Goal: Task Accomplishment & Management: Complete application form

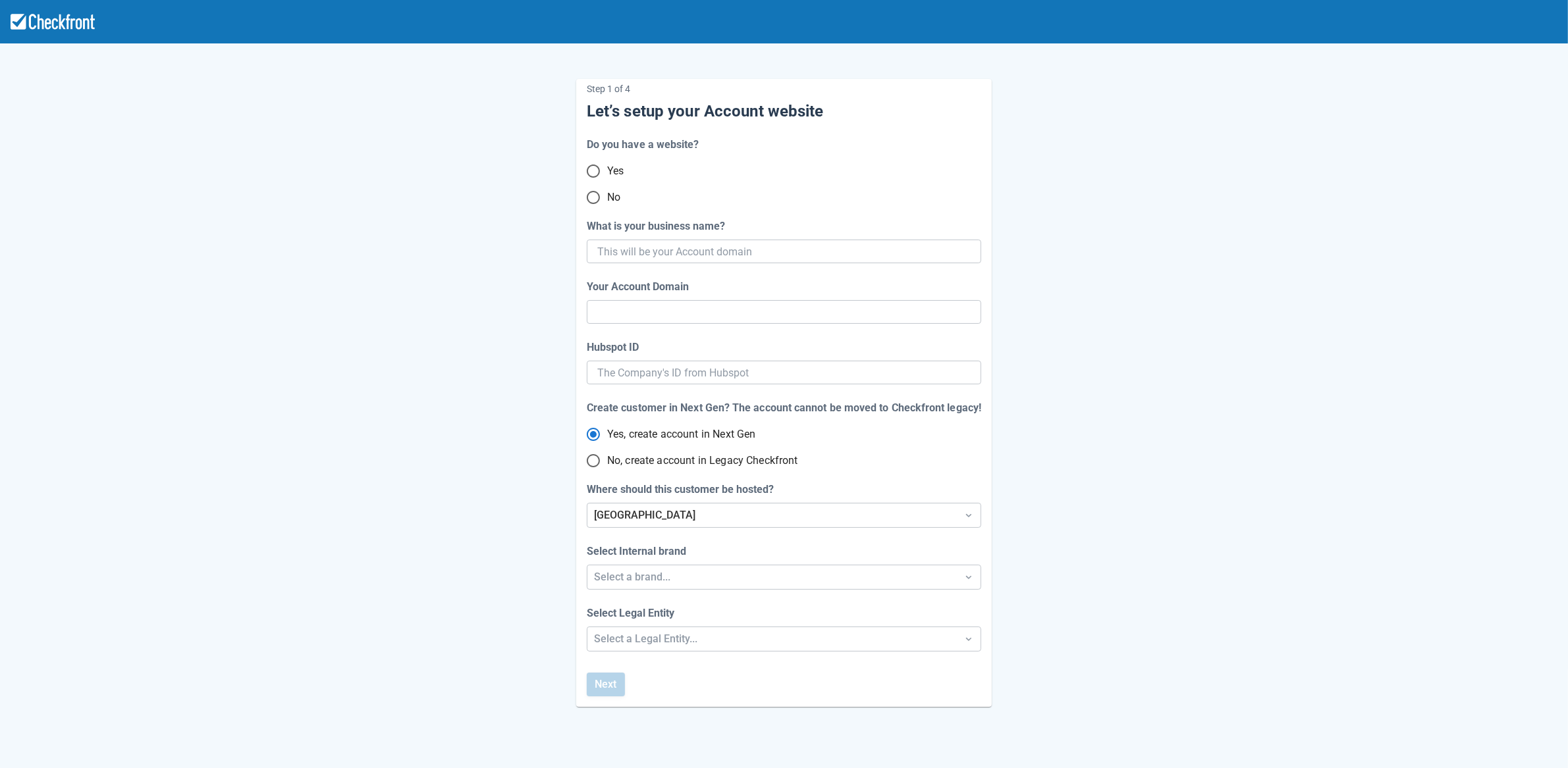
click at [594, 196] on input "No" at bounding box center [593, 198] width 28 height 28
radio input "true"
click at [684, 251] on input "What is your business name?" at bounding box center [782, 251] width 370 height 23
paste input "gpy-20250818t0900"
type input "gpy-20250818t0900"
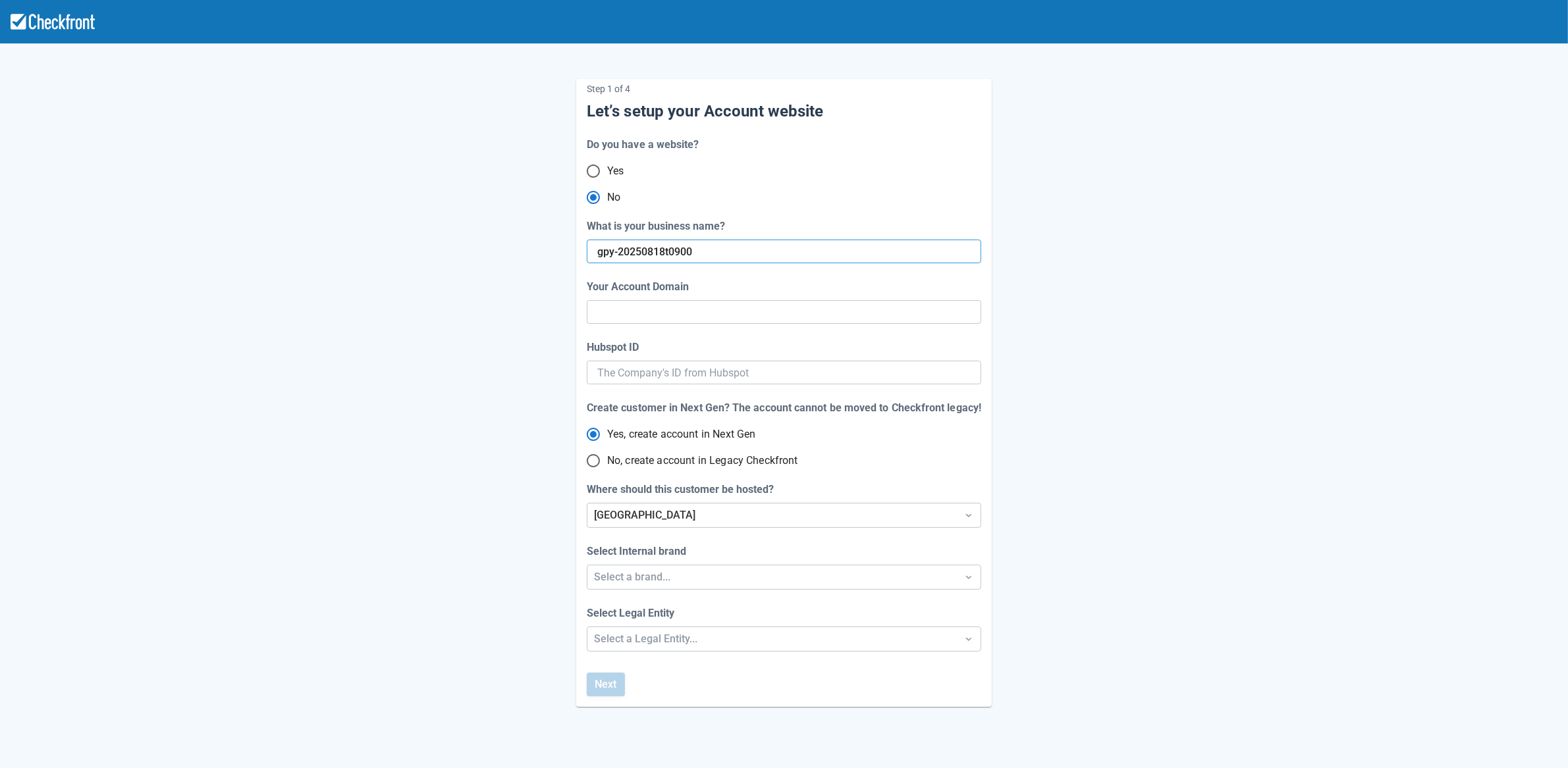
type input "gpy-20250818-t-0900"
radio input "true"
type input "gpy-20250818t0900"
click at [422, 456] on div "Step 1 of 4 Let’s setup your Account website Do you have a website? Yes No What…" at bounding box center [784, 382] width 750 height 649
click at [658, 523] on div "[GEOGRAPHIC_DATA]" at bounding box center [772, 514] width 370 height 23
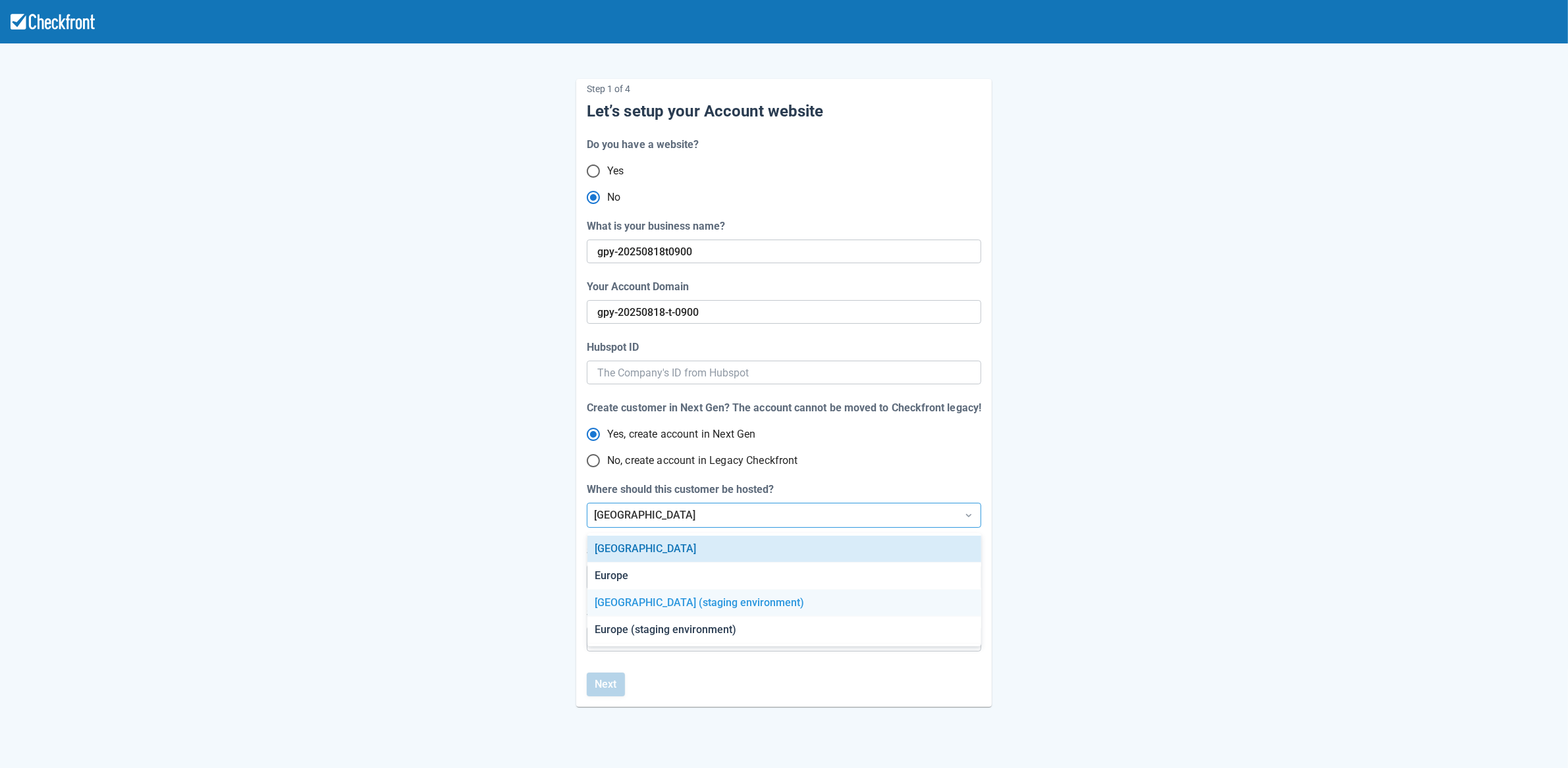
click at [653, 603] on div "[GEOGRAPHIC_DATA] (staging environment)" at bounding box center [784, 602] width 394 height 27
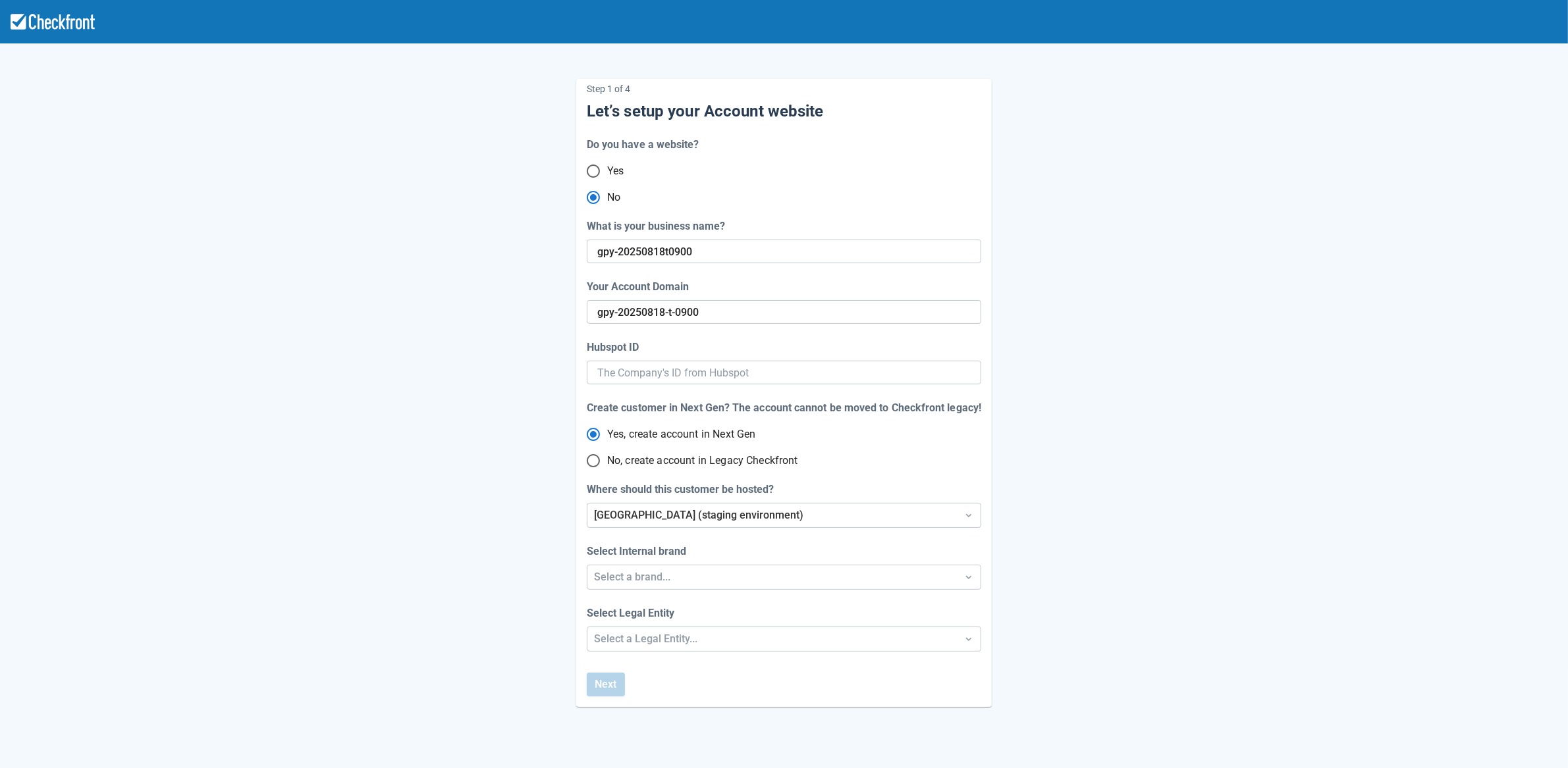
click at [502, 595] on div "Step 1 of 4 Let’s setup your Account website Do you have a website? Yes No What…" at bounding box center [784, 382] width 750 height 649
click at [635, 580] on div "Select a brand..." at bounding box center [772, 577] width 357 height 16
click at [635, 614] on div "Checkfront" at bounding box center [784, 611] width 394 height 27
click at [636, 642] on div "Step 1 of 4 Let’s setup your Account website Do you have a website? Yes No What…" at bounding box center [784, 436] width 1568 height 872
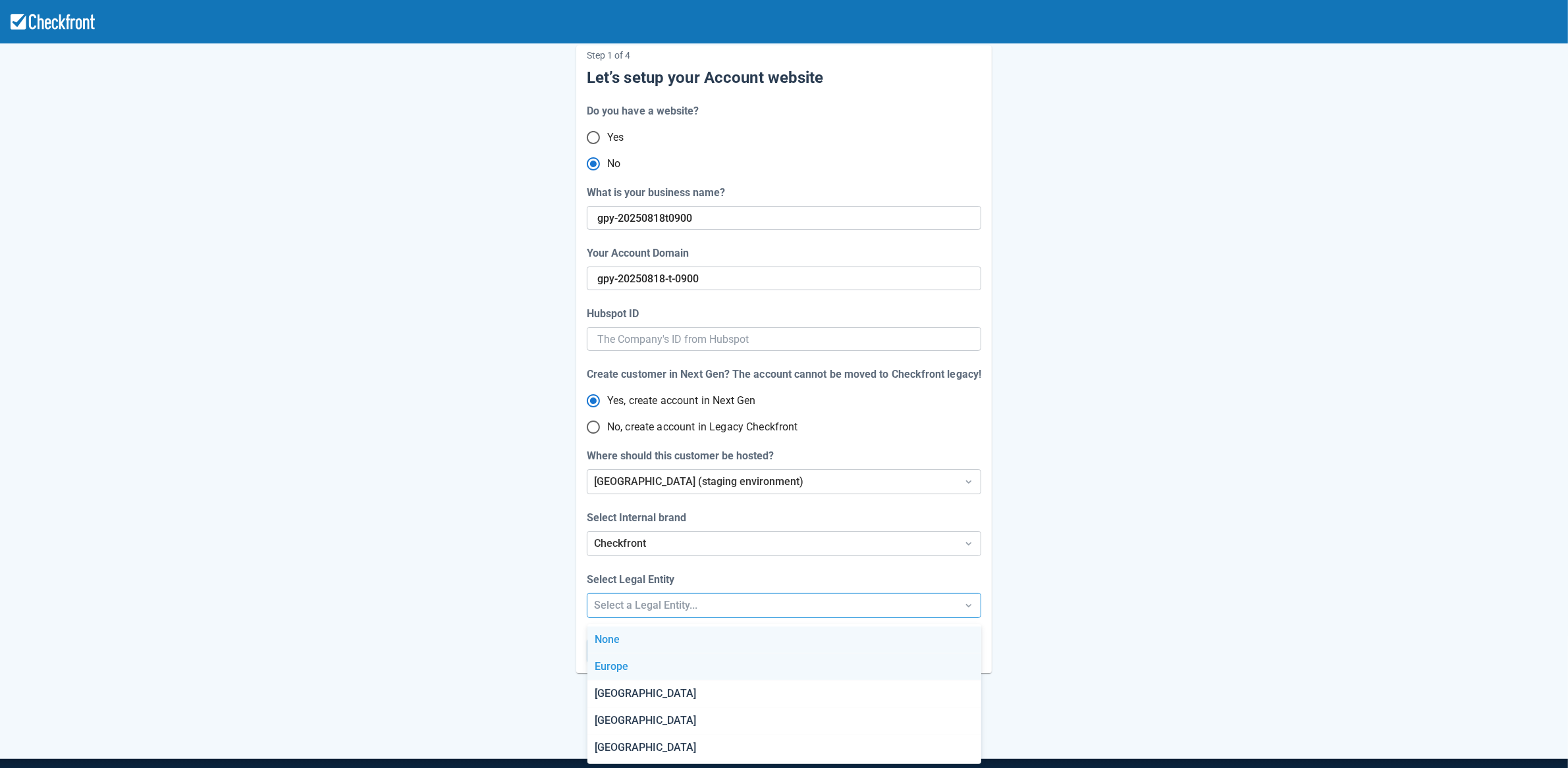
scroll to position [35, 0]
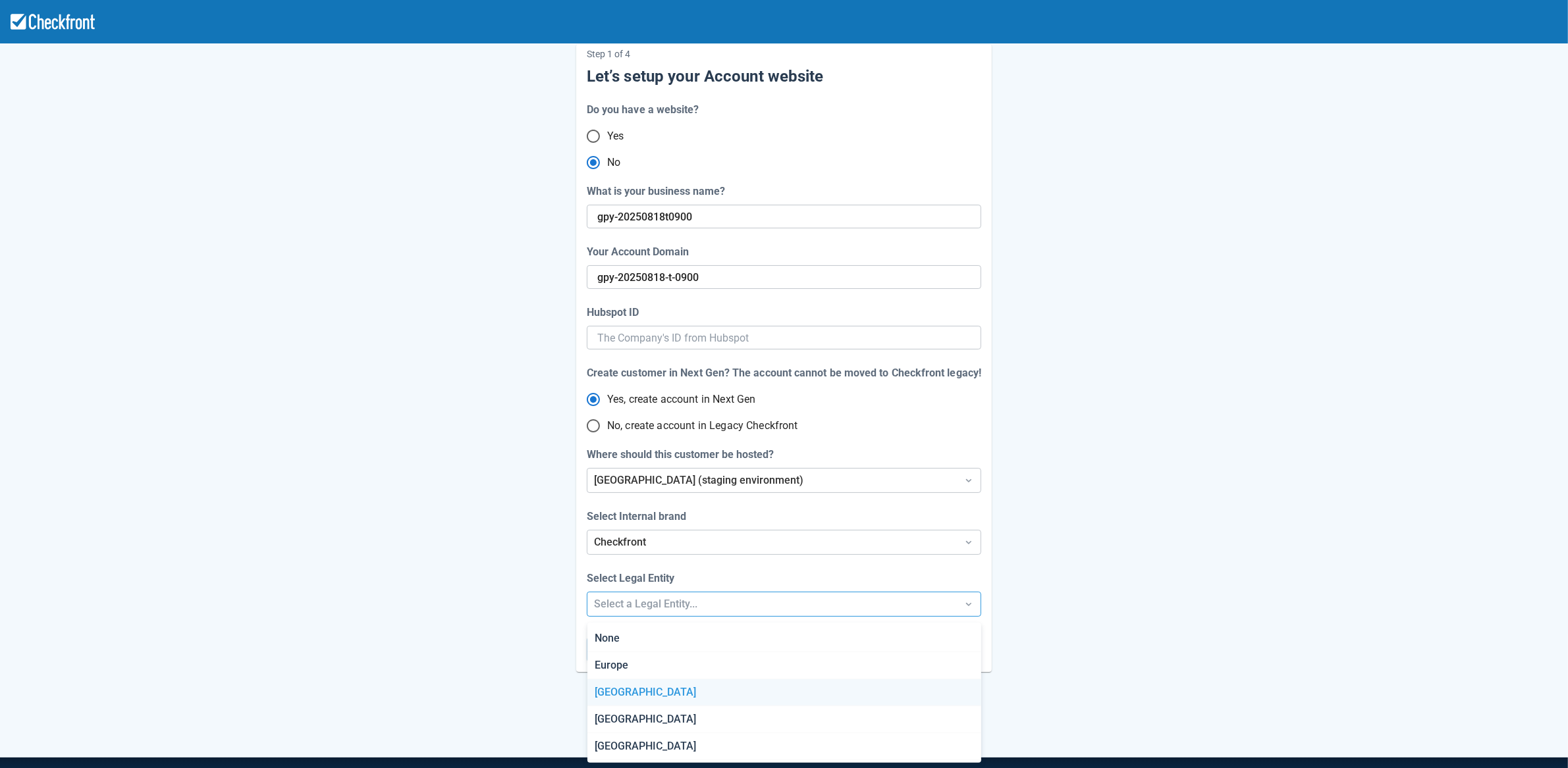
click at [629, 688] on div "[GEOGRAPHIC_DATA]" at bounding box center [784, 692] width 394 height 27
radio input "false"
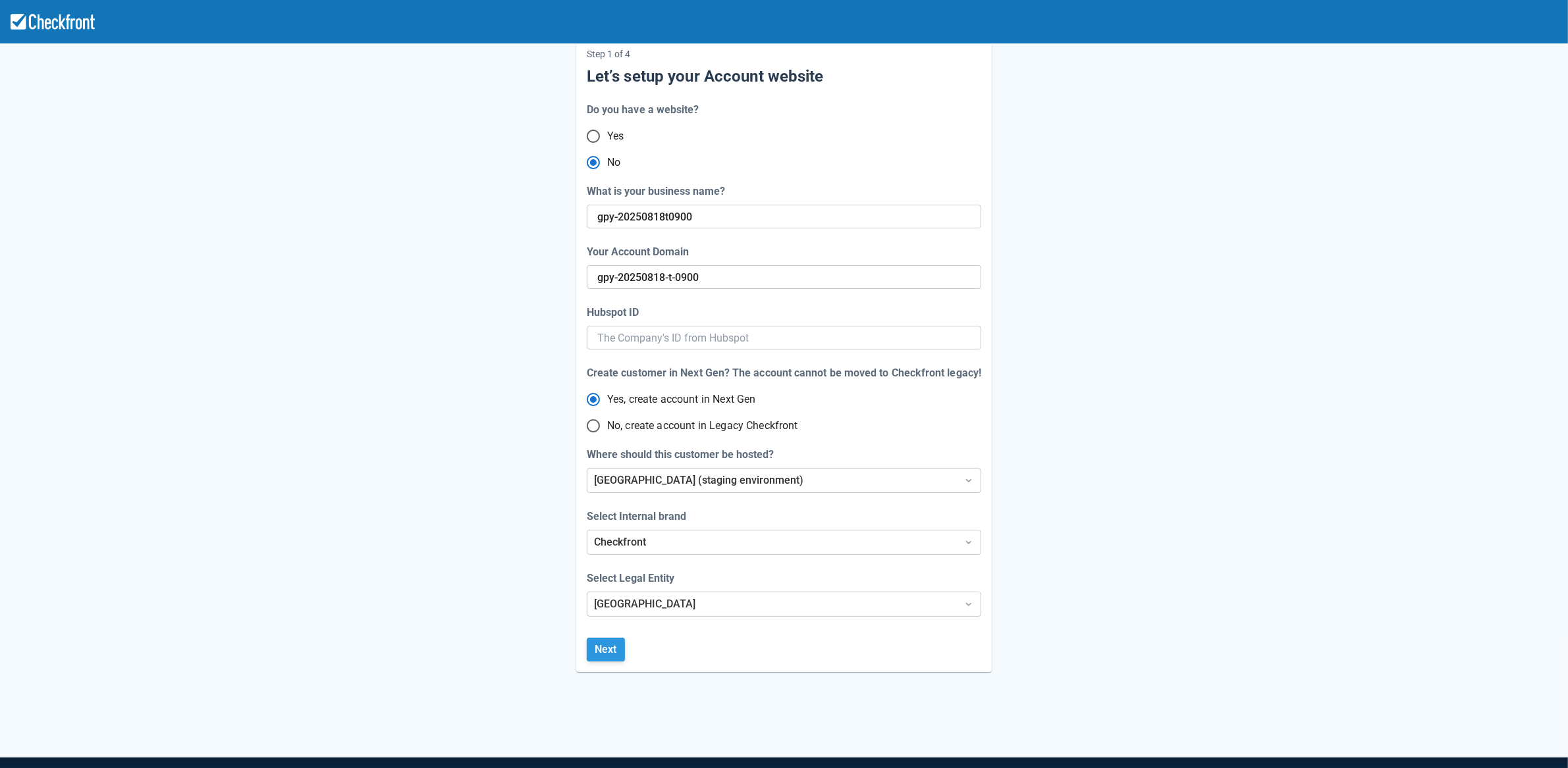
click at [612, 648] on button "Next" at bounding box center [605, 649] width 38 height 23
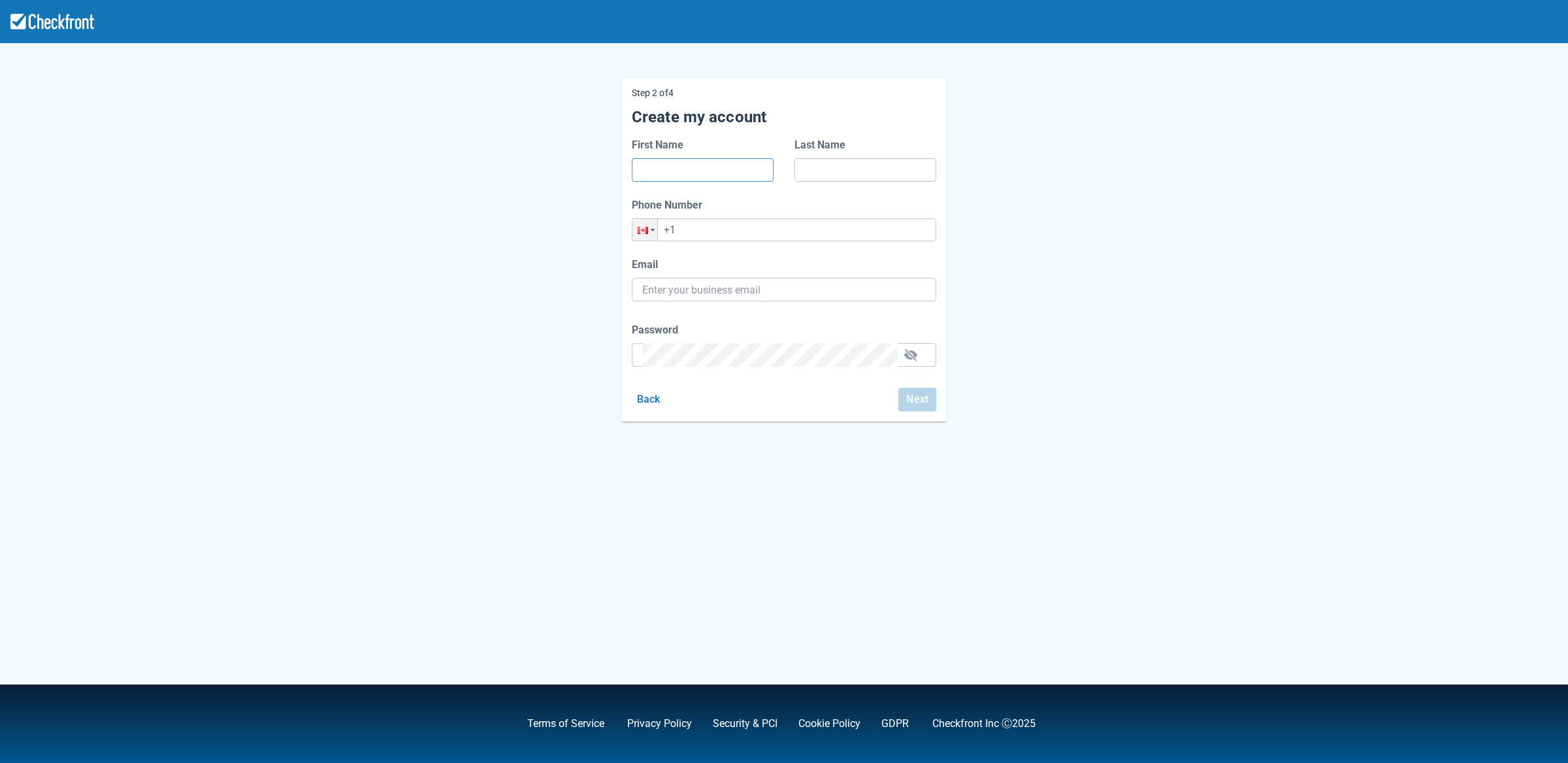
click at [722, 167] on input "First Name" at bounding box center [703, 170] width 121 height 23
type input "d"
click at [865, 174] on input "Last Name" at bounding box center [865, 170] width 121 height 23
type input "d"
click at [720, 234] on input "+1" at bounding box center [783, 230] width 304 height 23
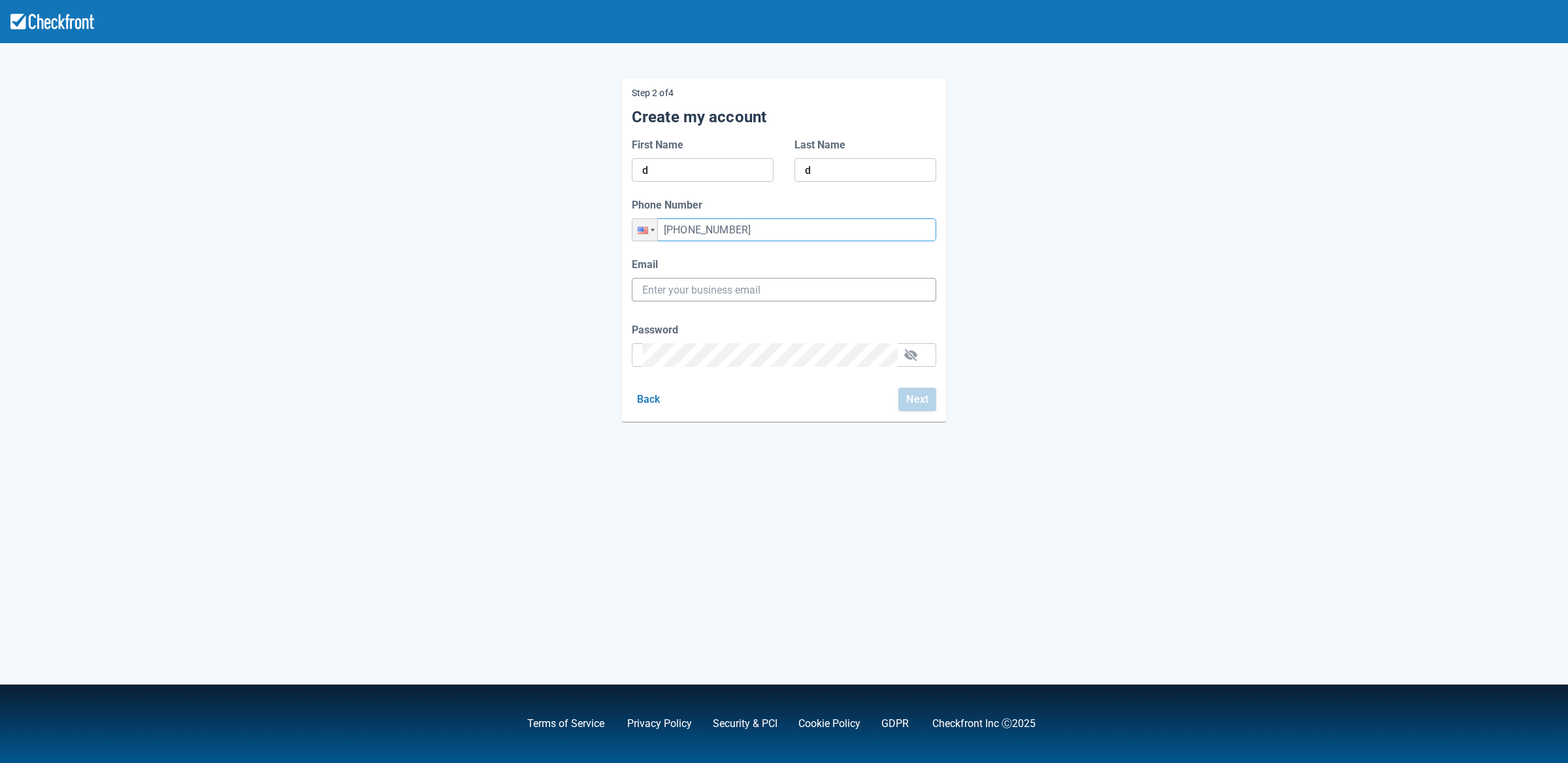
type input "+1 (444) 356-2435"
click at [703, 288] on input "Email" at bounding box center [784, 289] width 284 height 23
type input "[PERSON_NAME][EMAIL_ADDRESS][PERSON_NAME][DOMAIN_NAME]"
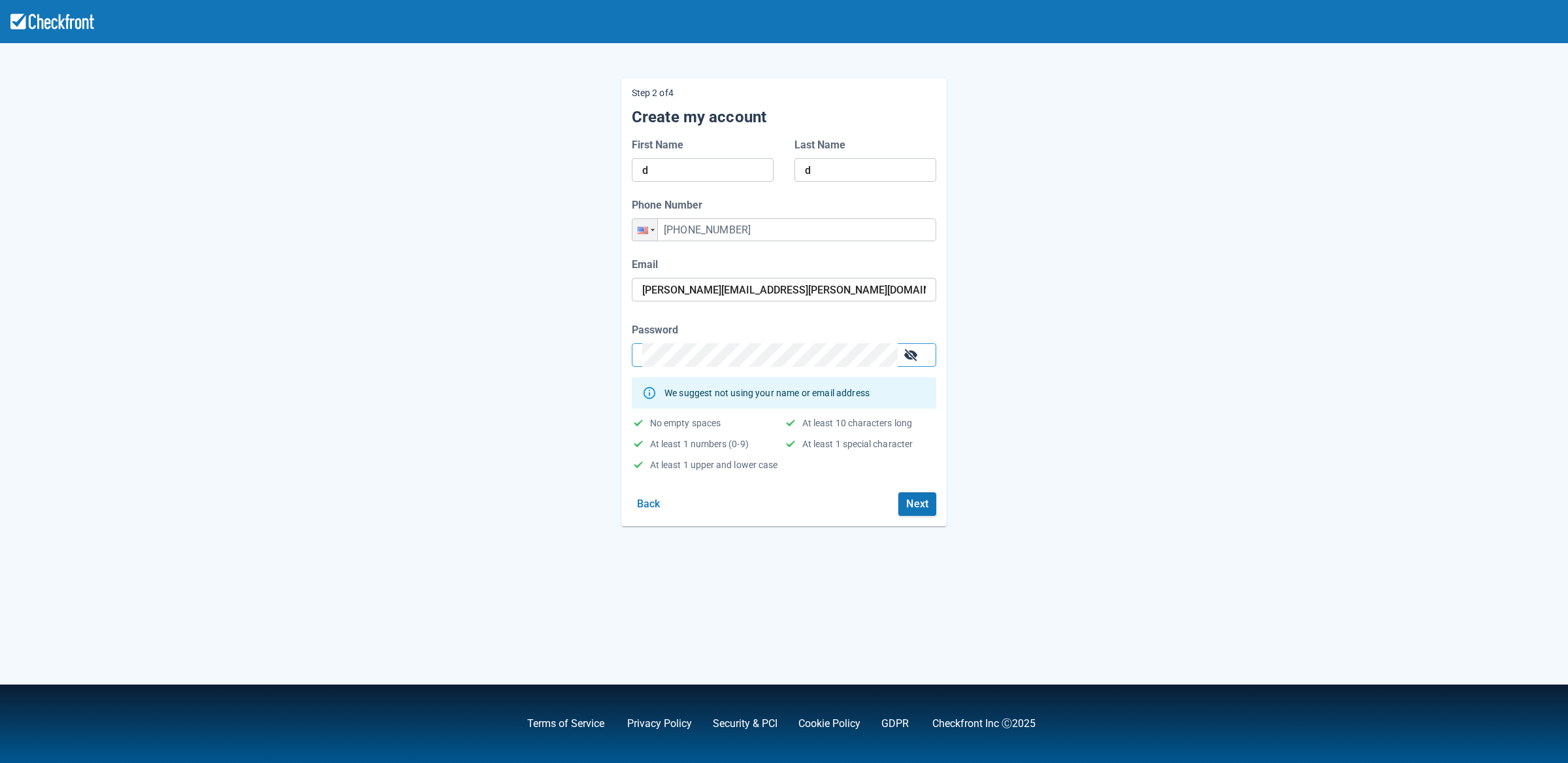
click at [915, 357] on button "button" at bounding box center [911, 355] width 21 height 21
click at [909, 516] on button "Next" at bounding box center [918, 503] width 38 height 23
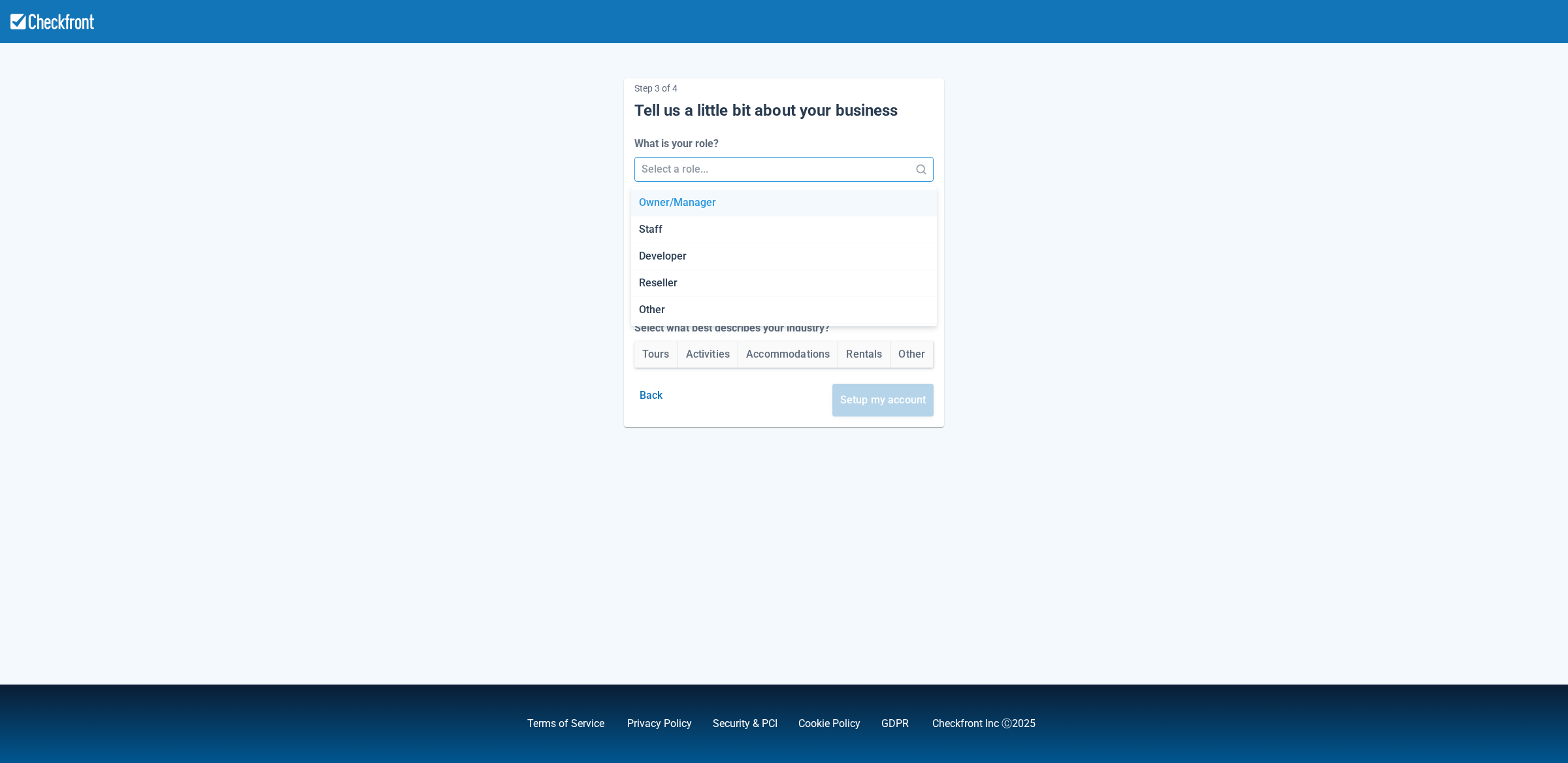
click at [725, 165] on div at bounding box center [773, 169] width 262 height 18
click at [709, 252] on div "Developer" at bounding box center [785, 256] width 307 height 27
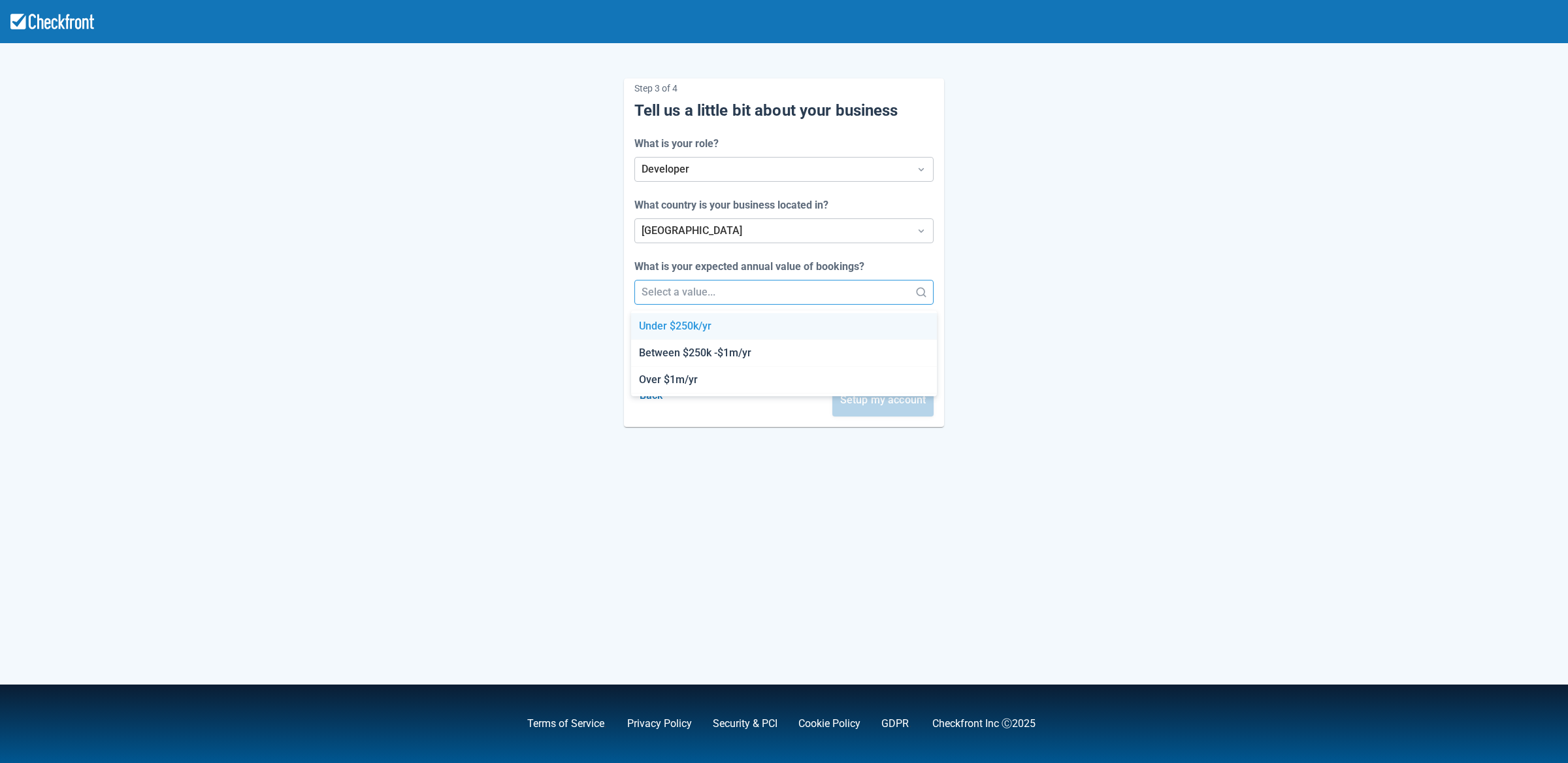
click at [703, 289] on div at bounding box center [773, 291] width 262 height 18
click at [706, 340] on div "Between $250k -$1m/yr" at bounding box center [785, 353] width 307 height 27
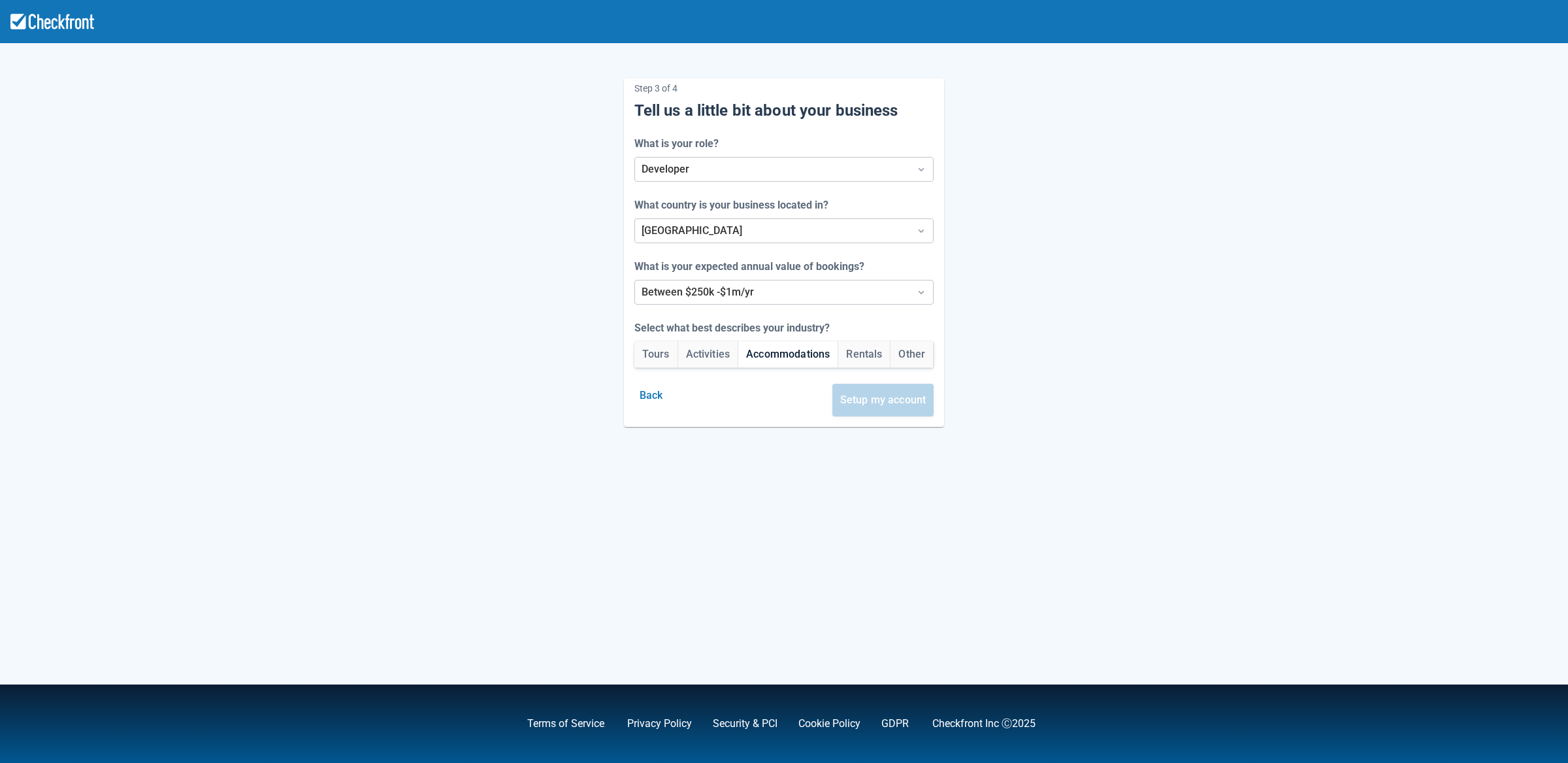
click at [808, 363] on button "Accommodations" at bounding box center [788, 354] width 99 height 27
click at [885, 404] on button "Setup my account" at bounding box center [883, 400] width 102 height 33
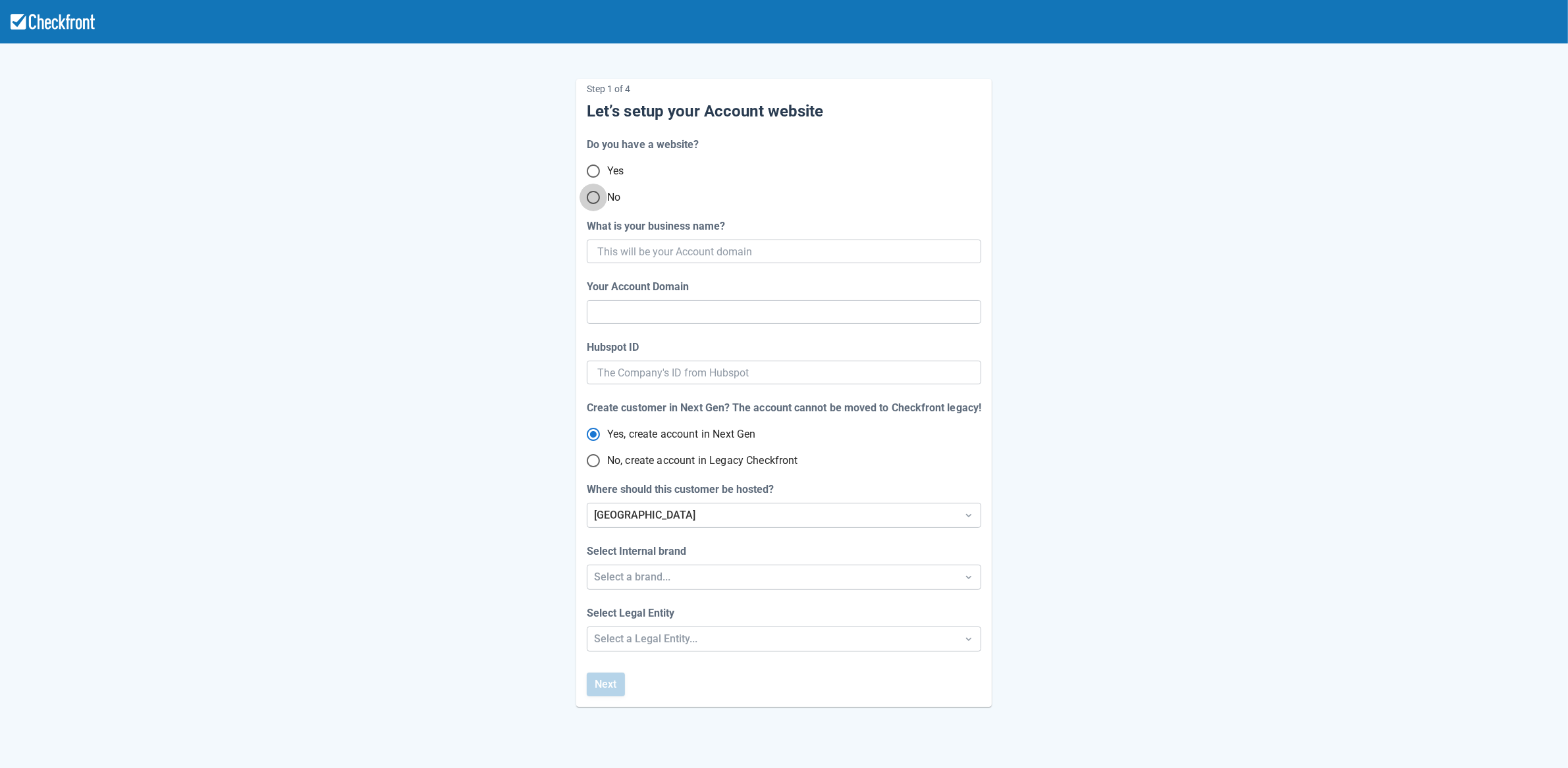
click at [597, 198] on input "No" at bounding box center [593, 198] width 28 height 28
radio input "true"
click at [697, 256] on input "What is your business name?" at bounding box center [782, 251] width 370 height 23
paste input "gpy-20250818t0910"
type input "gpy-20250818t0910"
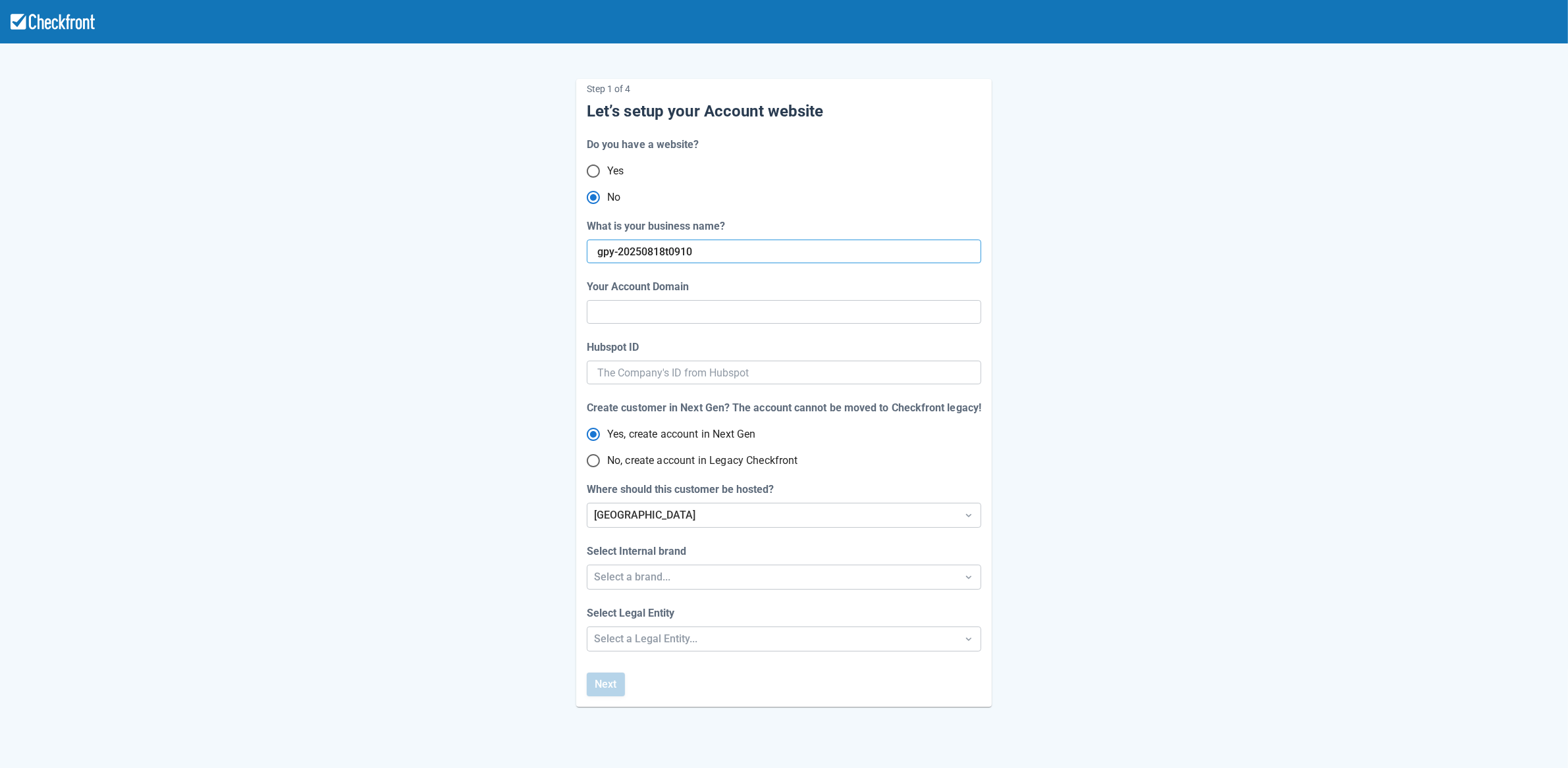
type input "gpy-20250818-t-0910"
radio input "true"
radio input "false"
type input "gpy-20250818t0910"
click at [625, 459] on span "No, create account in Legacy Checkfront" at bounding box center [702, 461] width 191 height 16
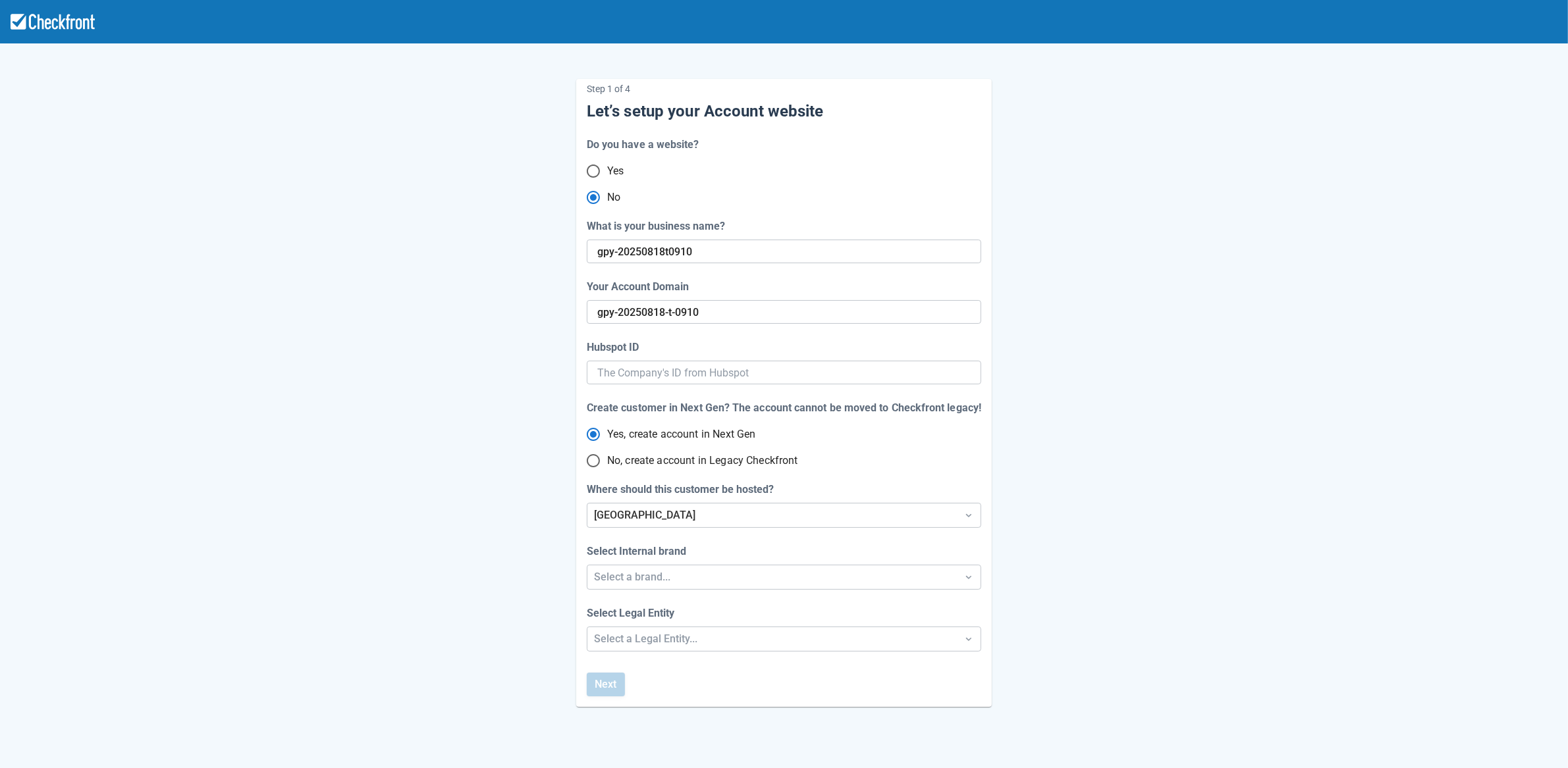
click at [607, 459] on input "No, create account in Legacy Checkfront" at bounding box center [593, 461] width 28 height 28
radio input "true"
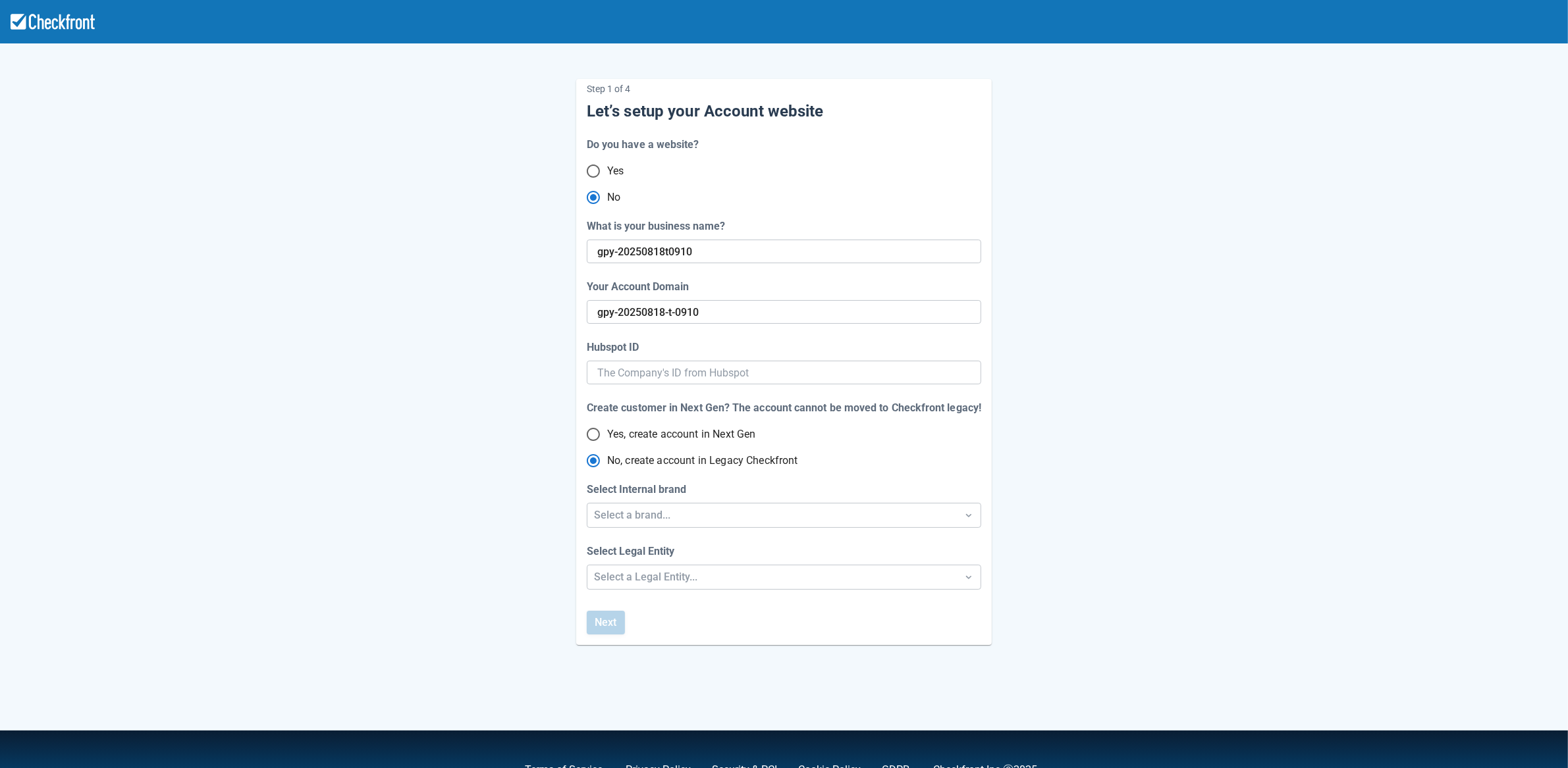
radio input "true"
click at [623, 432] on span "Yes, create account in Next Gen" at bounding box center [681, 434] width 149 height 16
click at [607, 432] on input "Yes, create account in Next Gen" at bounding box center [593, 434] width 28 height 28
radio input "true"
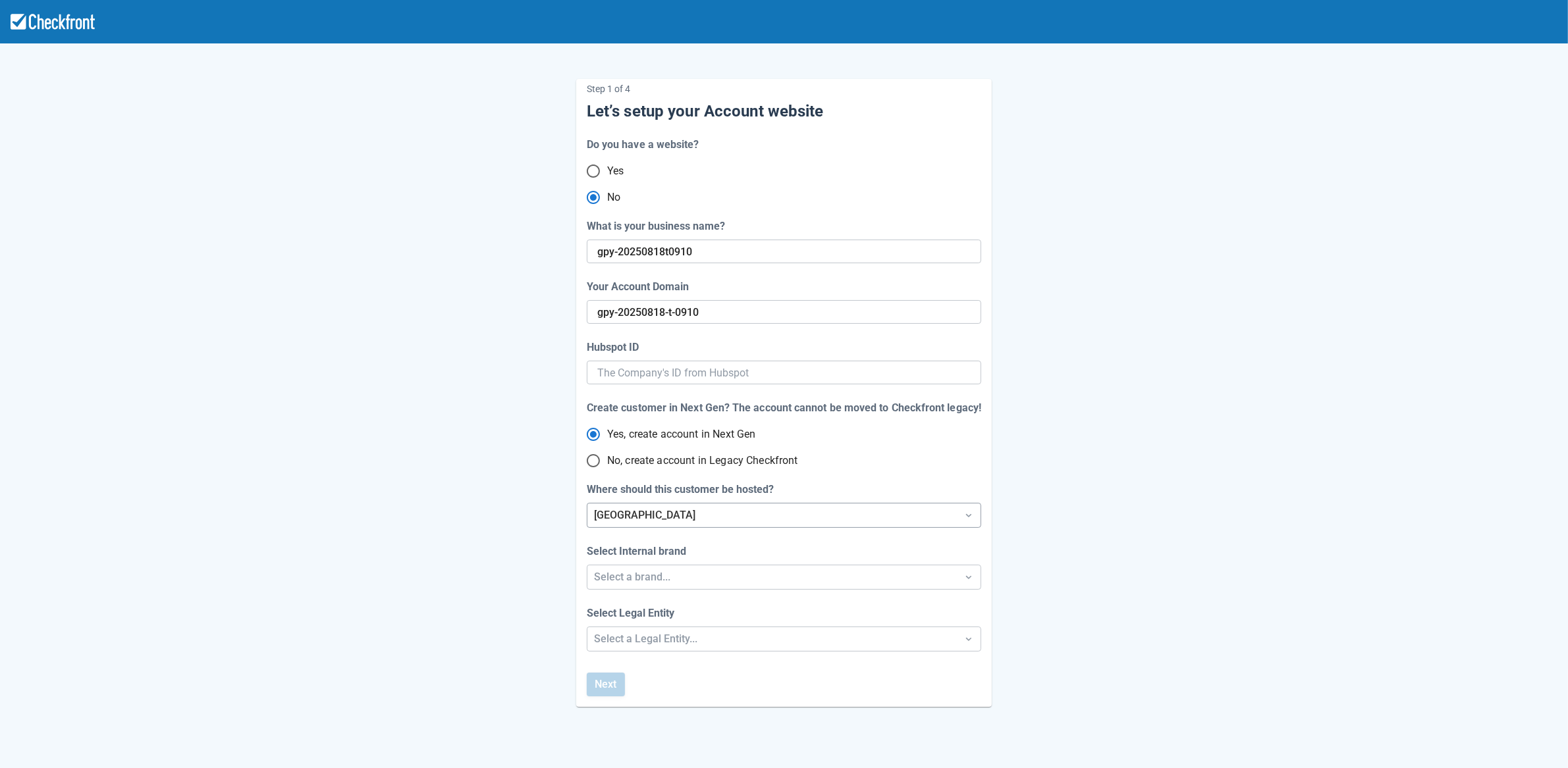
radio input "true"
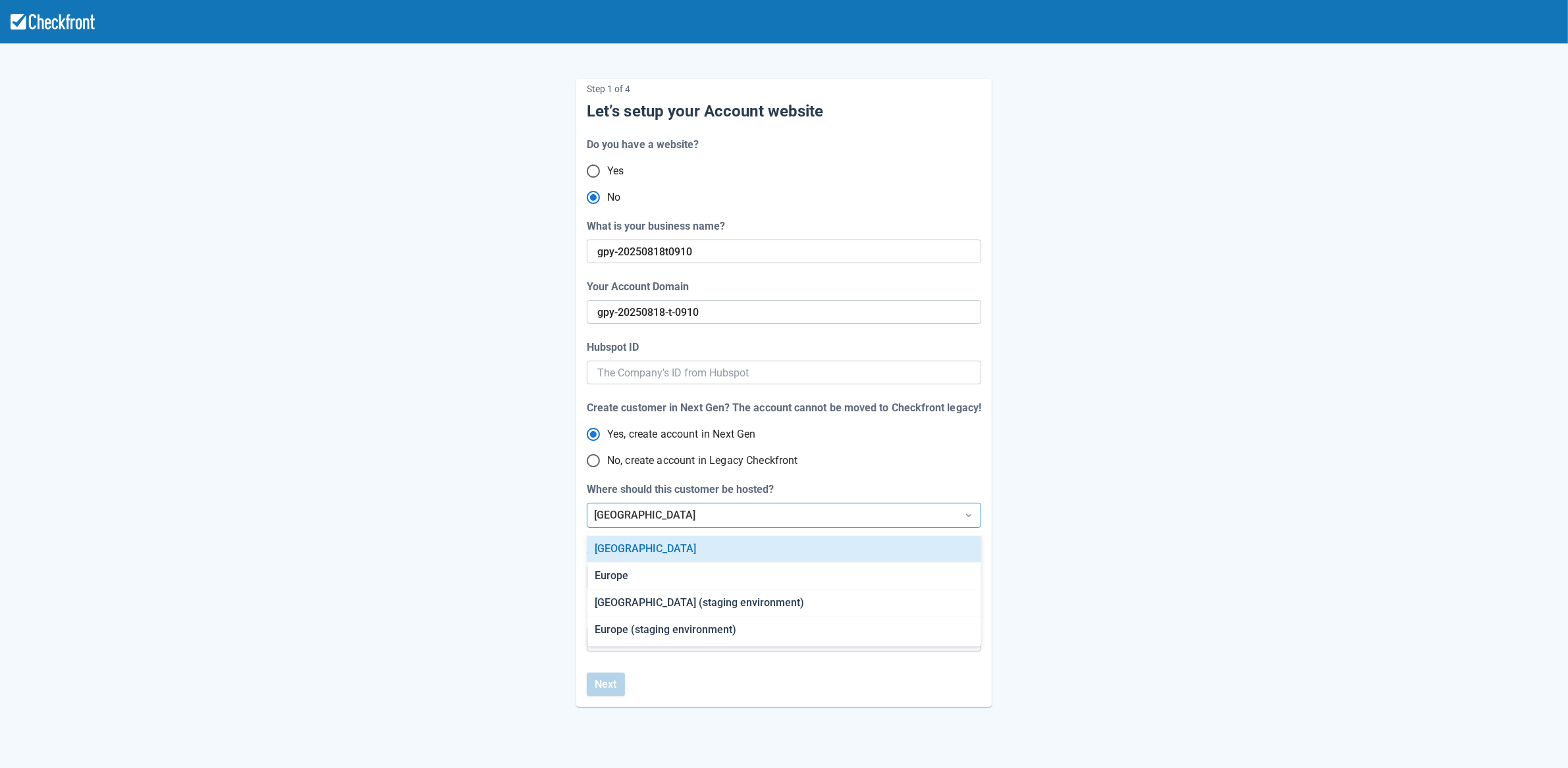
click at [625, 519] on div "[GEOGRAPHIC_DATA]" at bounding box center [772, 515] width 357 height 16
click at [627, 627] on div "Europe (staging environment)" at bounding box center [784, 630] width 394 height 27
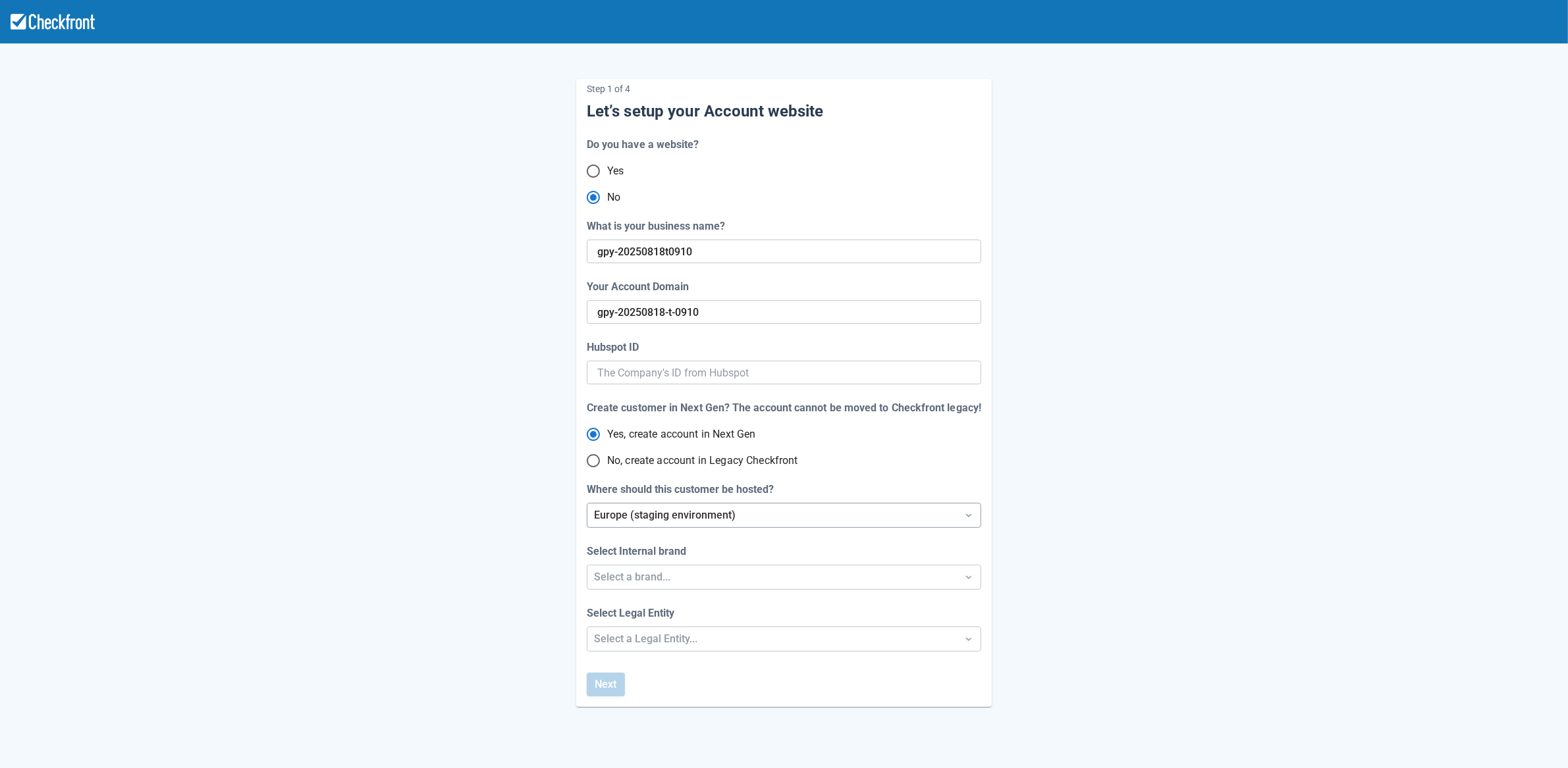
click at [636, 517] on div "Europe (staging environment)" at bounding box center [772, 515] width 357 height 16
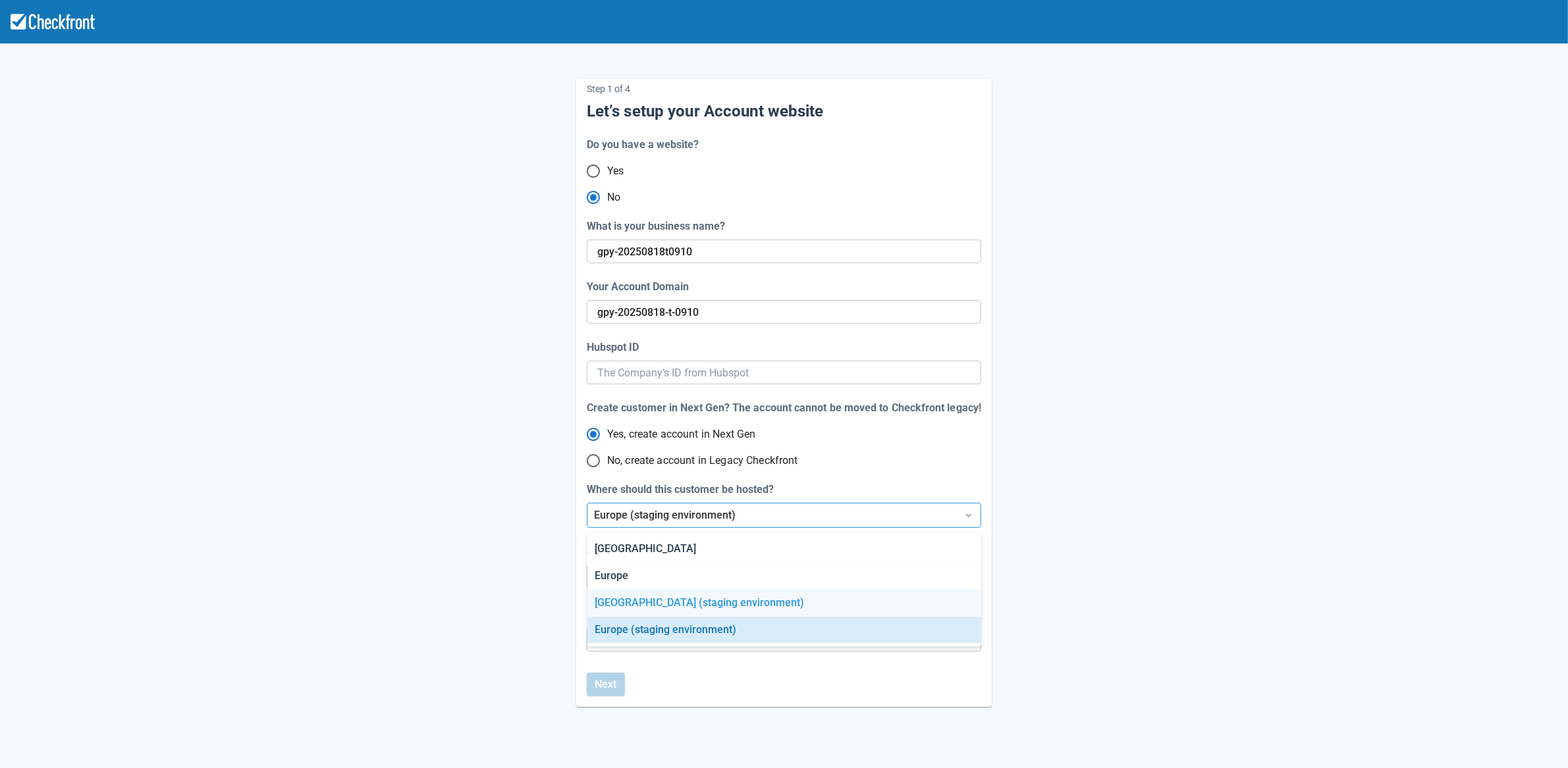
click at [636, 607] on div "[GEOGRAPHIC_DATA] (staging environment)" at bounding box center [784, 602] width 394 height 27
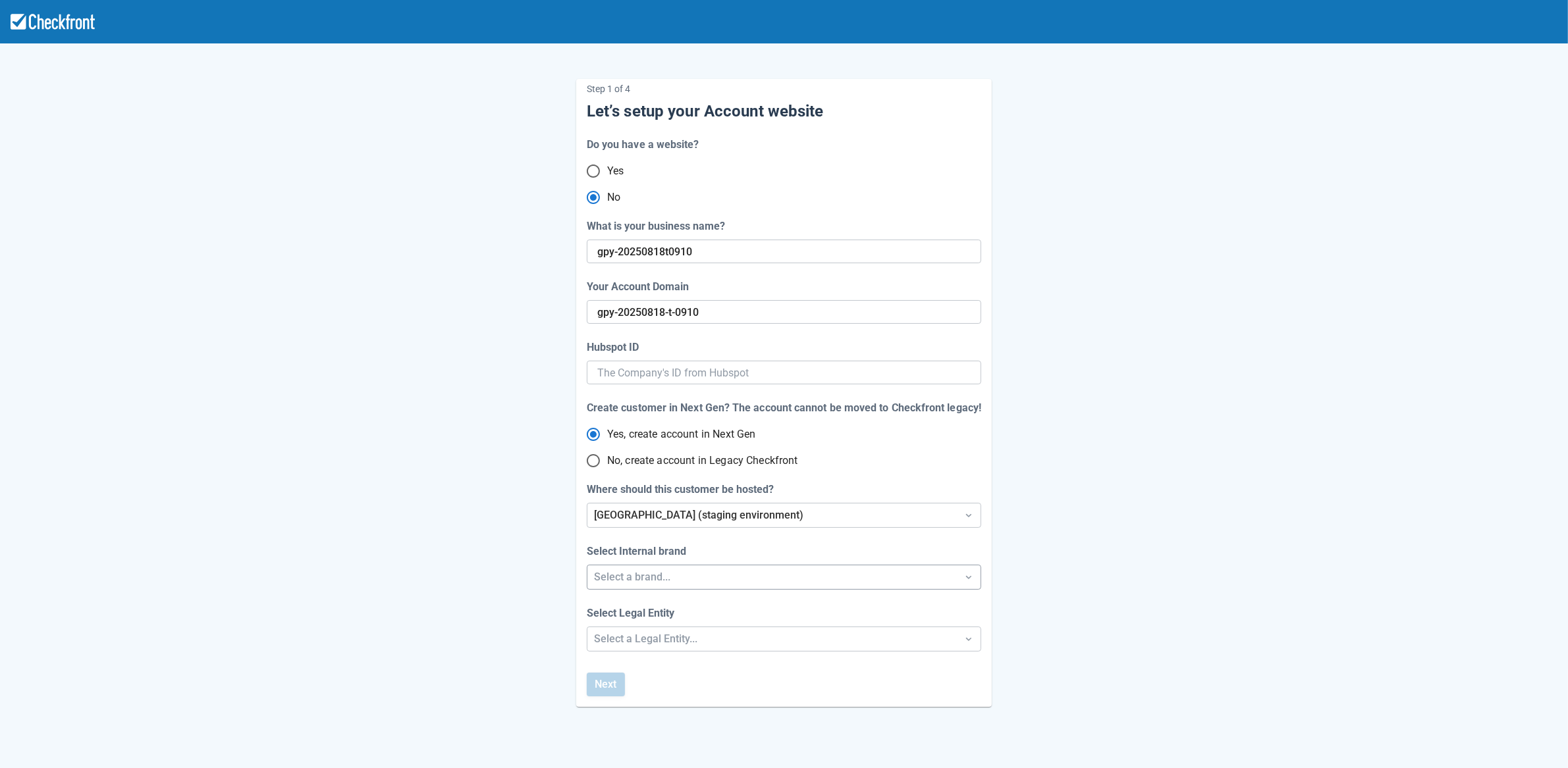
click at [630, 575] on div "Select a brand..." at bounding box center [772, 577] width 357 height 16
click at [623, 609] on div "Checkfront" at bounding box center [784, 611] width 394 height 27
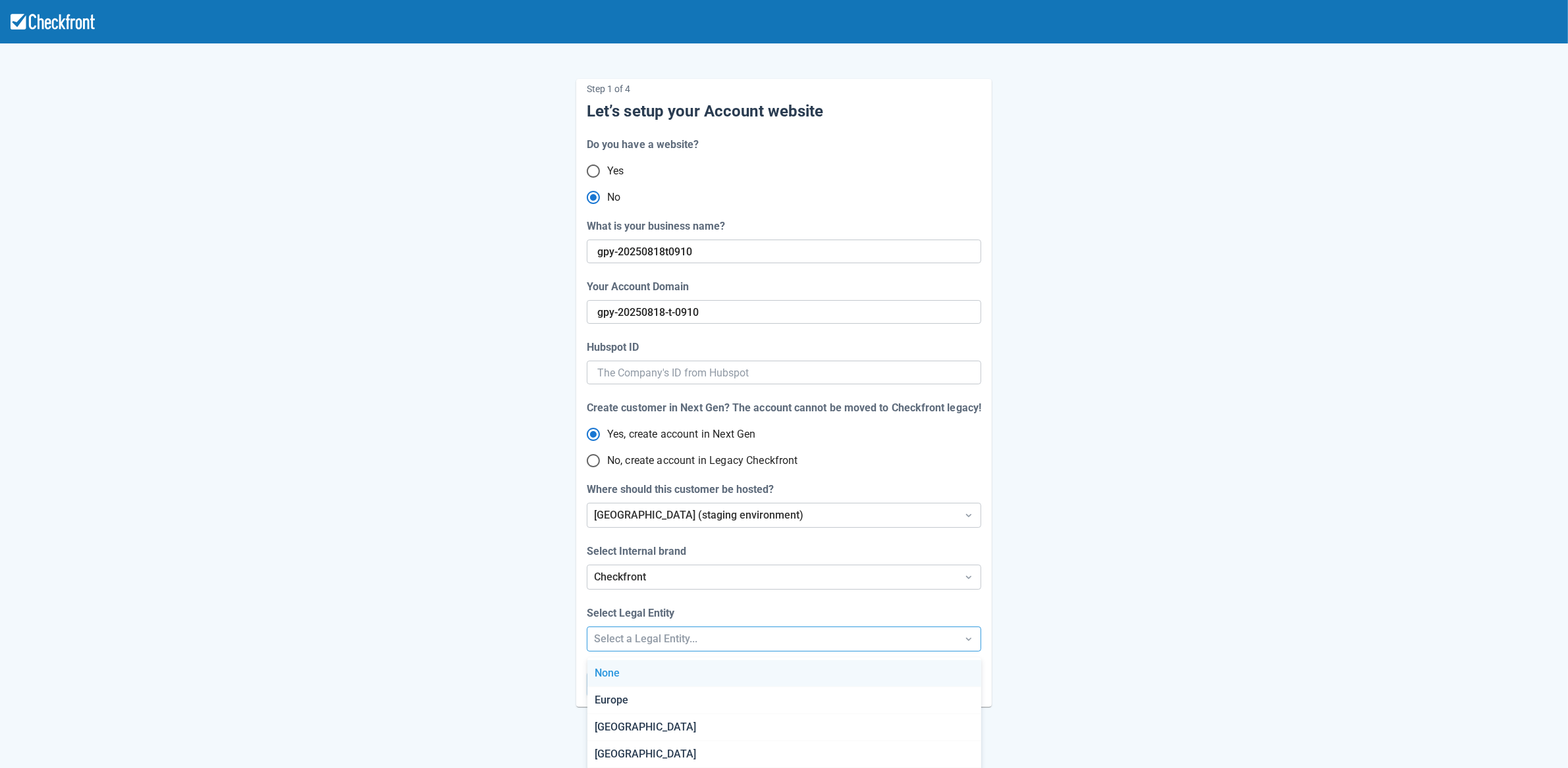
scroll to position [35, 0]
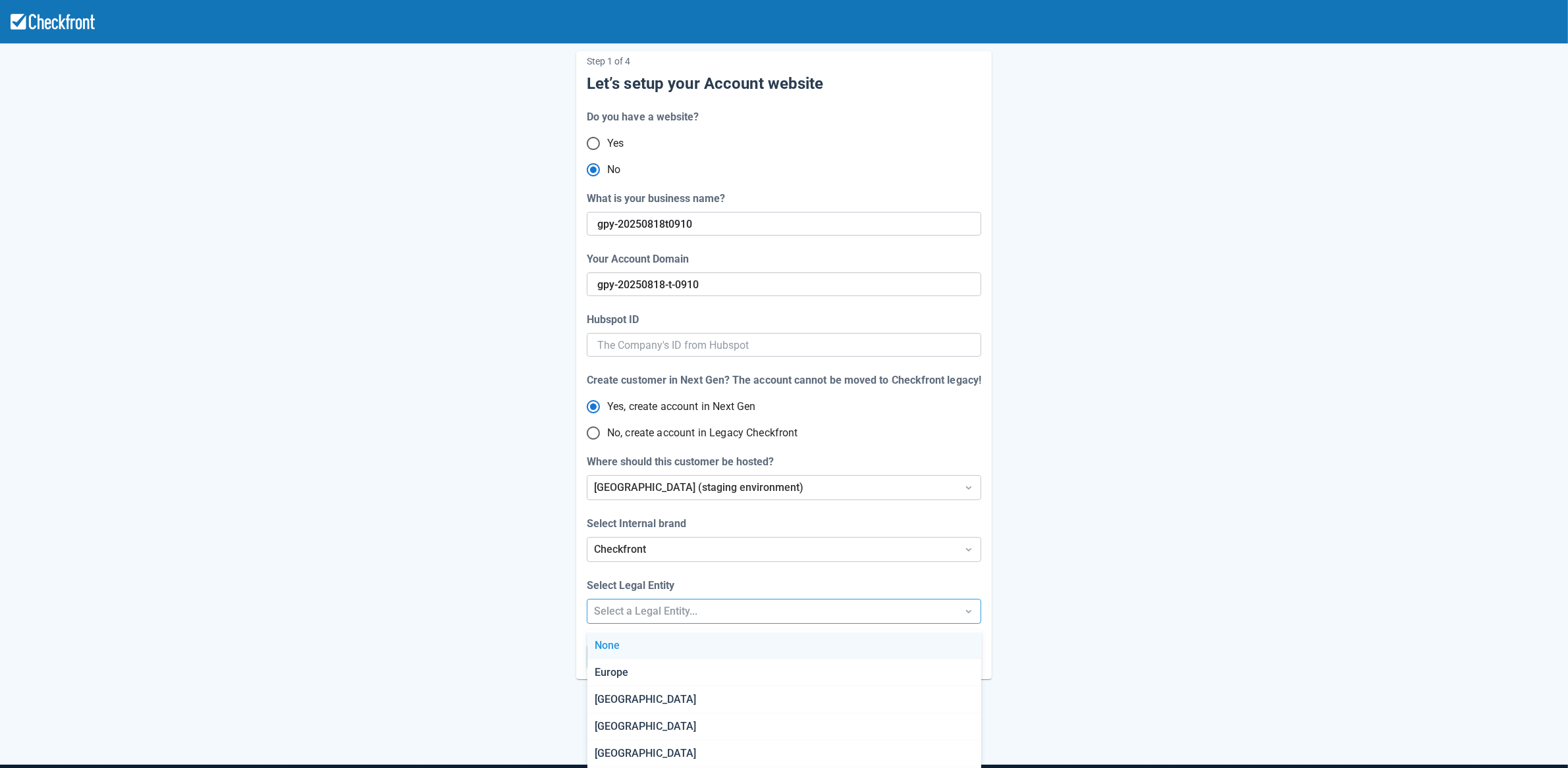
click at [620, 633] on div "Step 1 of 4 Let’s setup your Account website Do you have a website? Yes No What…" at bounding box center [784, 408] width 1568 height 872
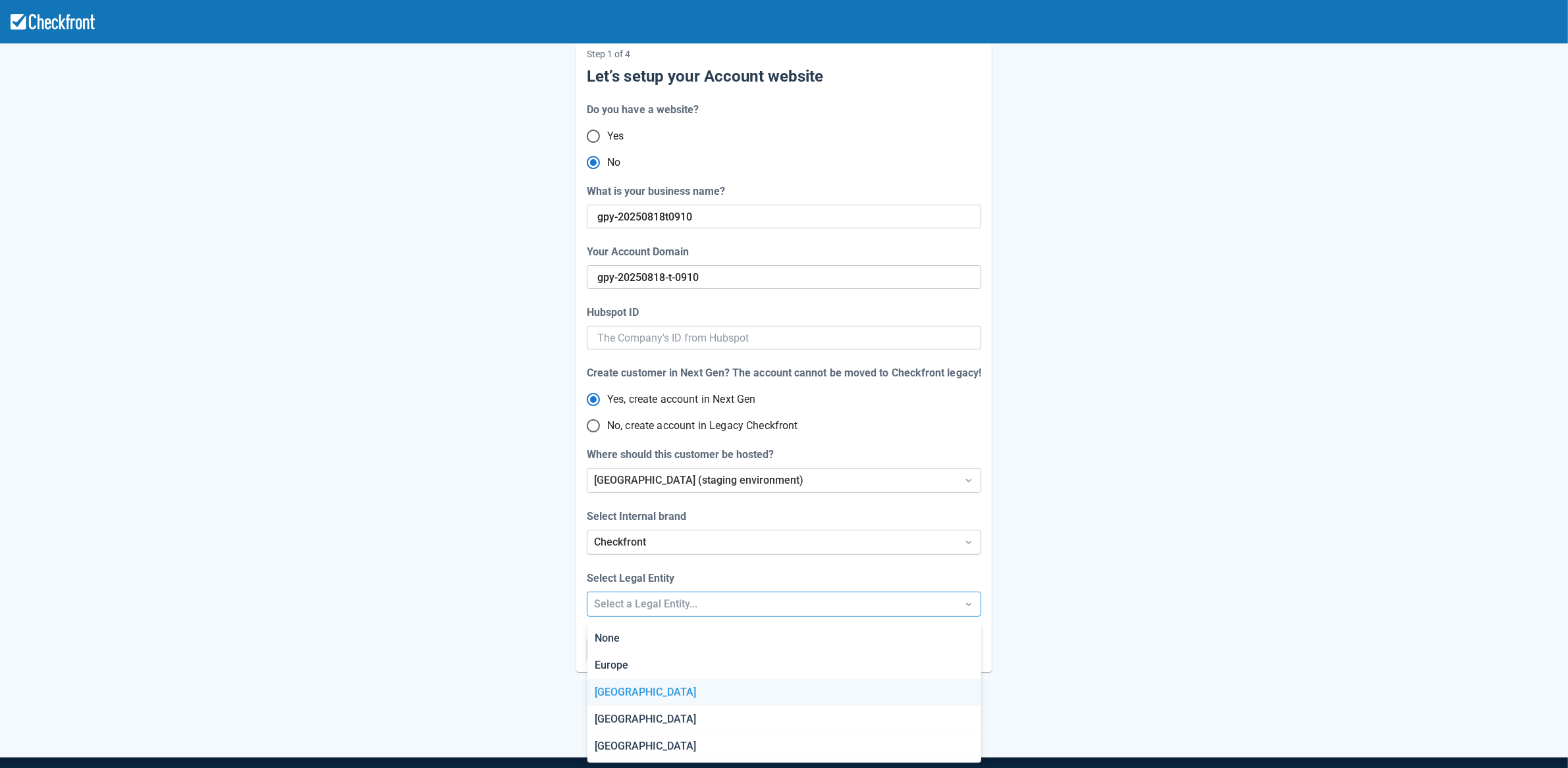
click at [620, 691] on div "[GEOGRAPHIC_DATA]" at bounding box center [784, 692] width 394 height 27
radio input "false"
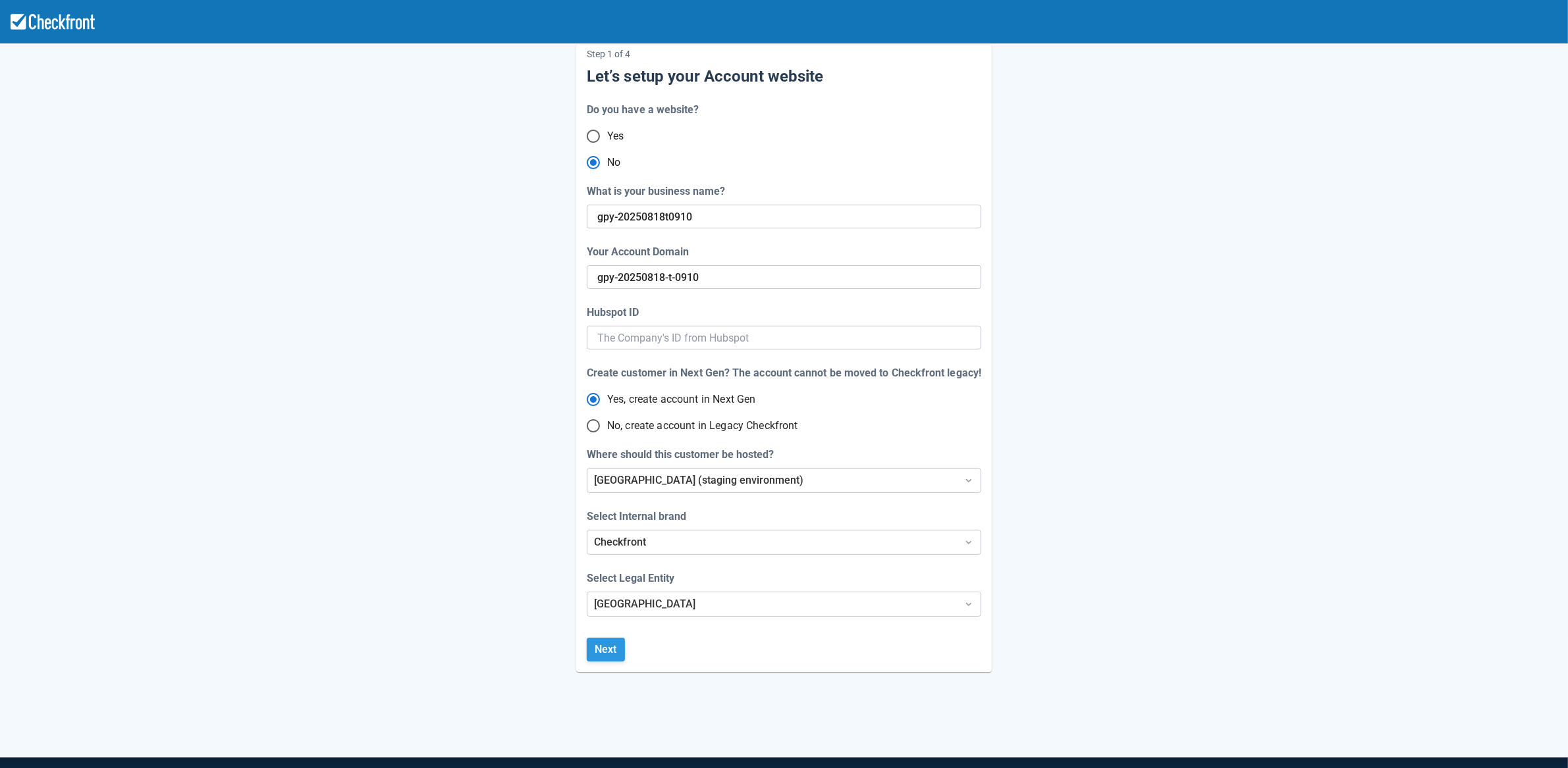
click at [618, 649] on button "Next" at bounding box center [605, 649] width 38 height 23
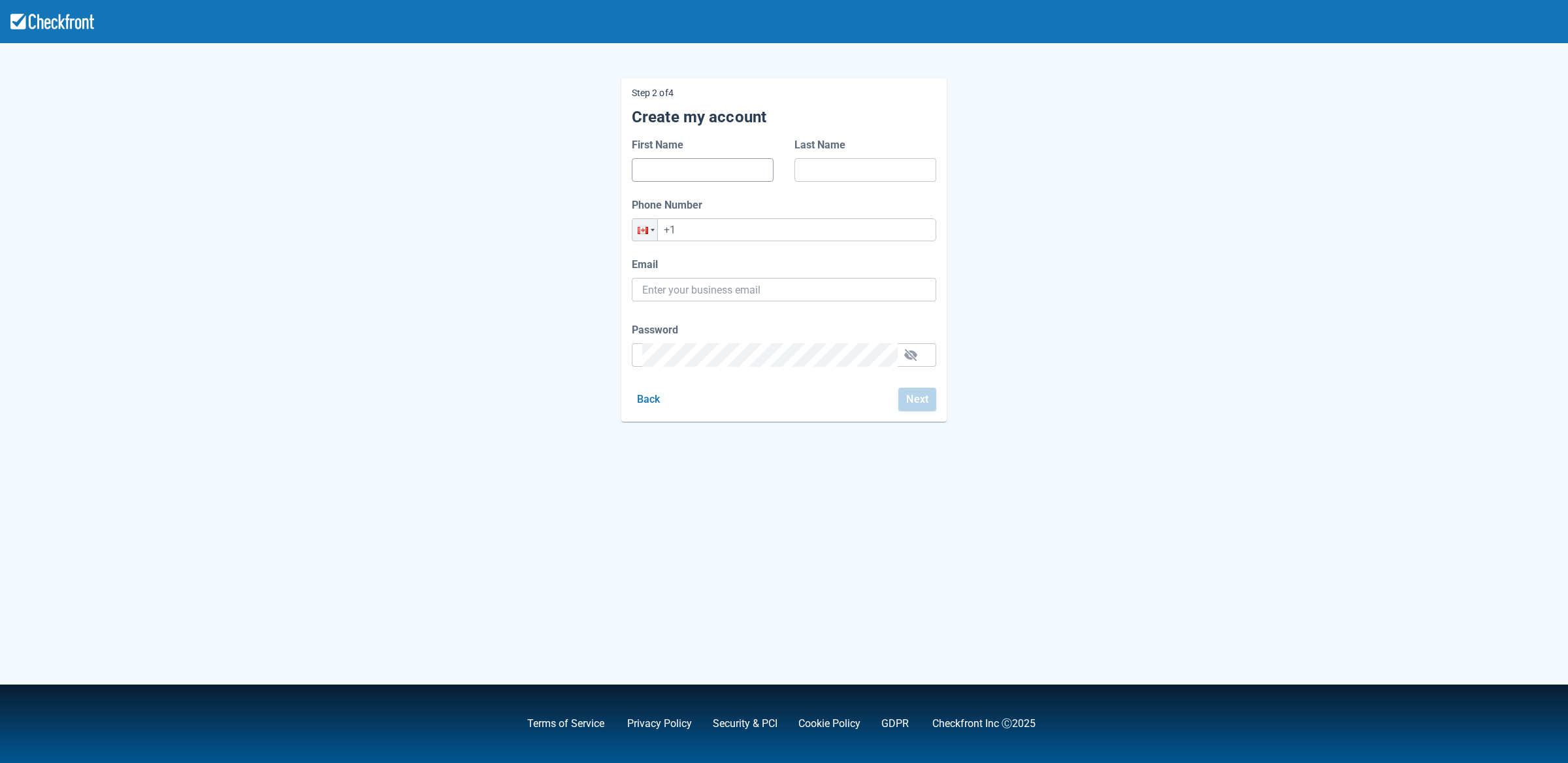
click at [684, 175] on input "First Name" at bounding box center [703, 170] width 121 height 23
type input "d"
click at [815, 171] on input "Last Name" at bounding box center [865, 170] width 121 height 23
type input "d"
click at [730, 237] on input "+1" at bounding box center [783, 230] width 304 height 23
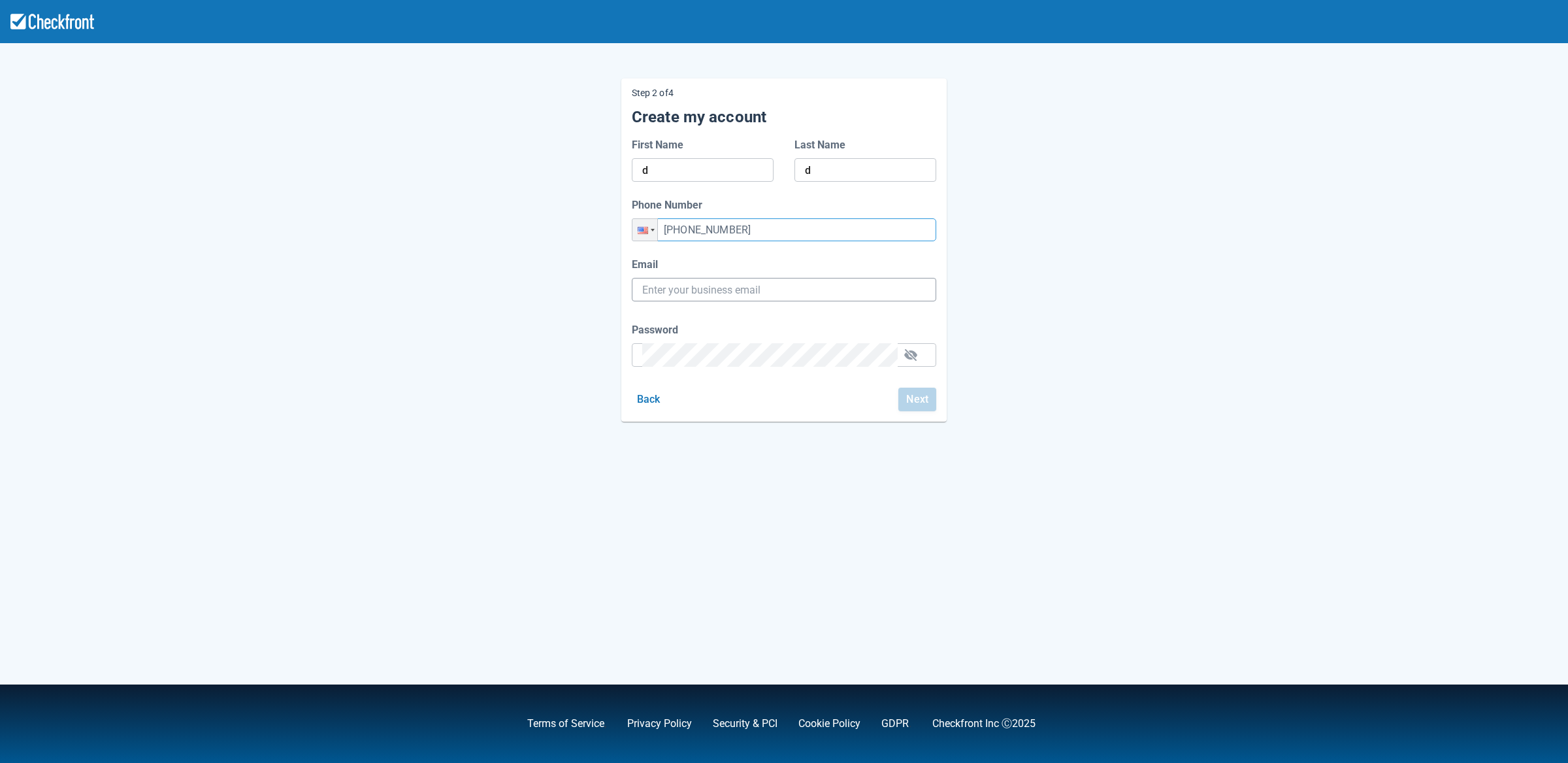
type input "[PHONE_NUMBER]"
click at [700, 292] on input "Email" at bounding box center [784, 289] width 284 height 23
type input "[PERSON_NAME][EMAIL_ADDRESS][PERSON_NAME][DOMAIN_NAME]"
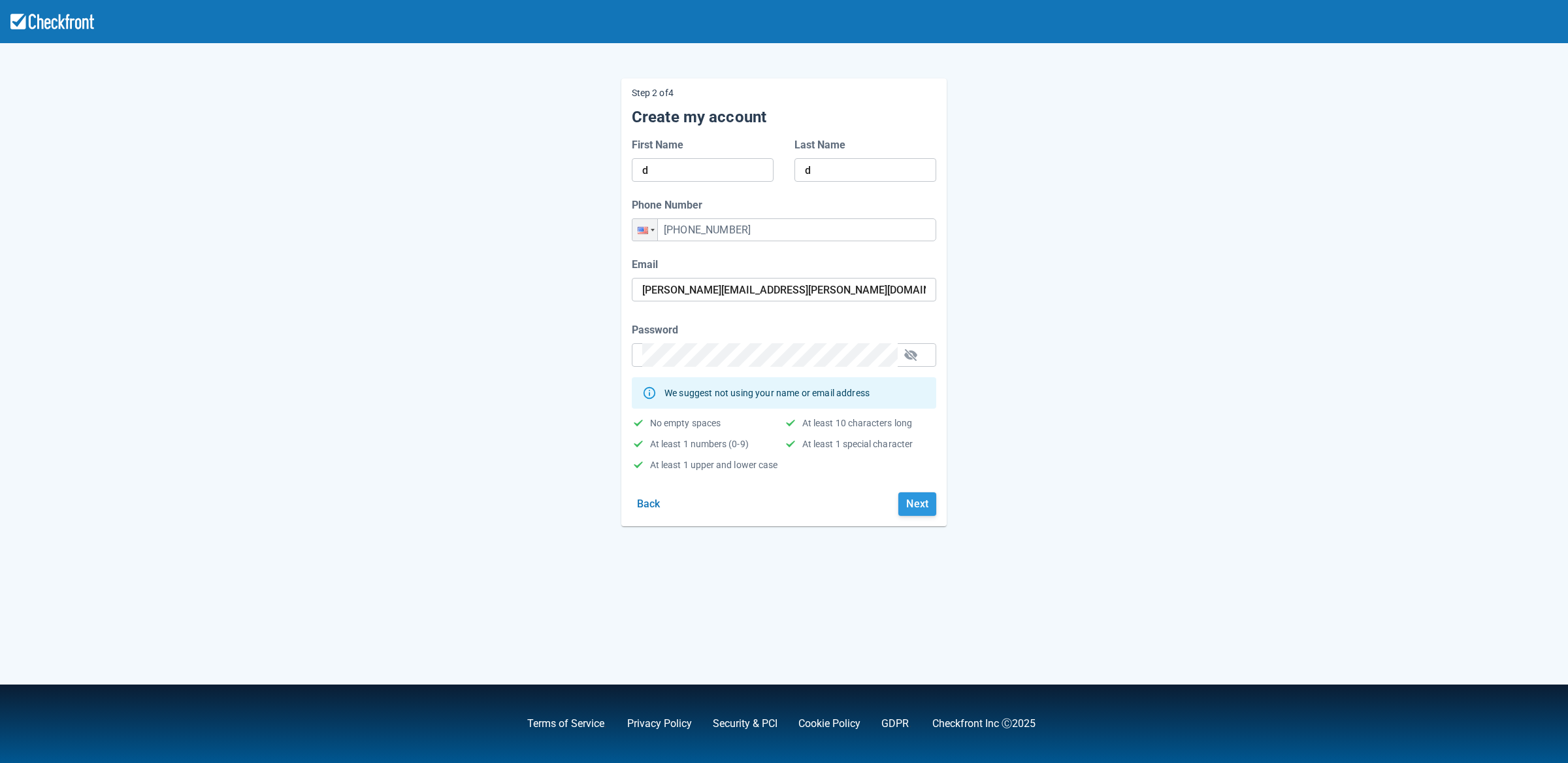
click at [931, 508] on button "Next" at bounding box center [918, 503] width 38 height 23
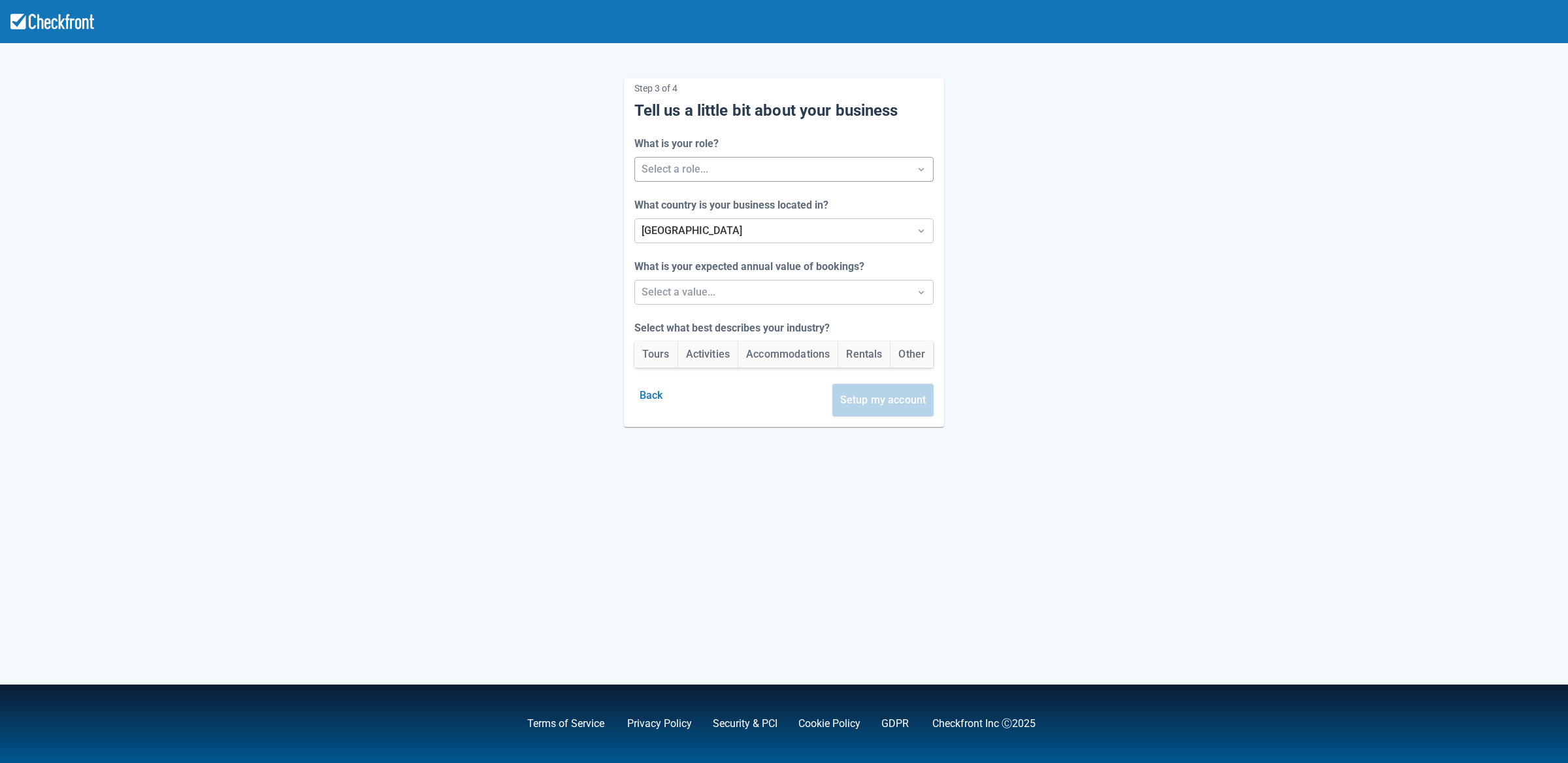
click at [708, 168] on div at bounding box center [773, 169] width 262 height 18
click at [690, 257] on div "Developer" at bounding box center [785, 256] width 307 height 27
click at [688, 291] on div at bounding box center [773, 291] width 262 height 18
click at [693, 356] on div "Between $250k -$1m/yr" at bounding box center [785, 353] width 307 height 27
click at [708, 359] on button "Activities" at bounding box center [709, 354] width 60 height 27
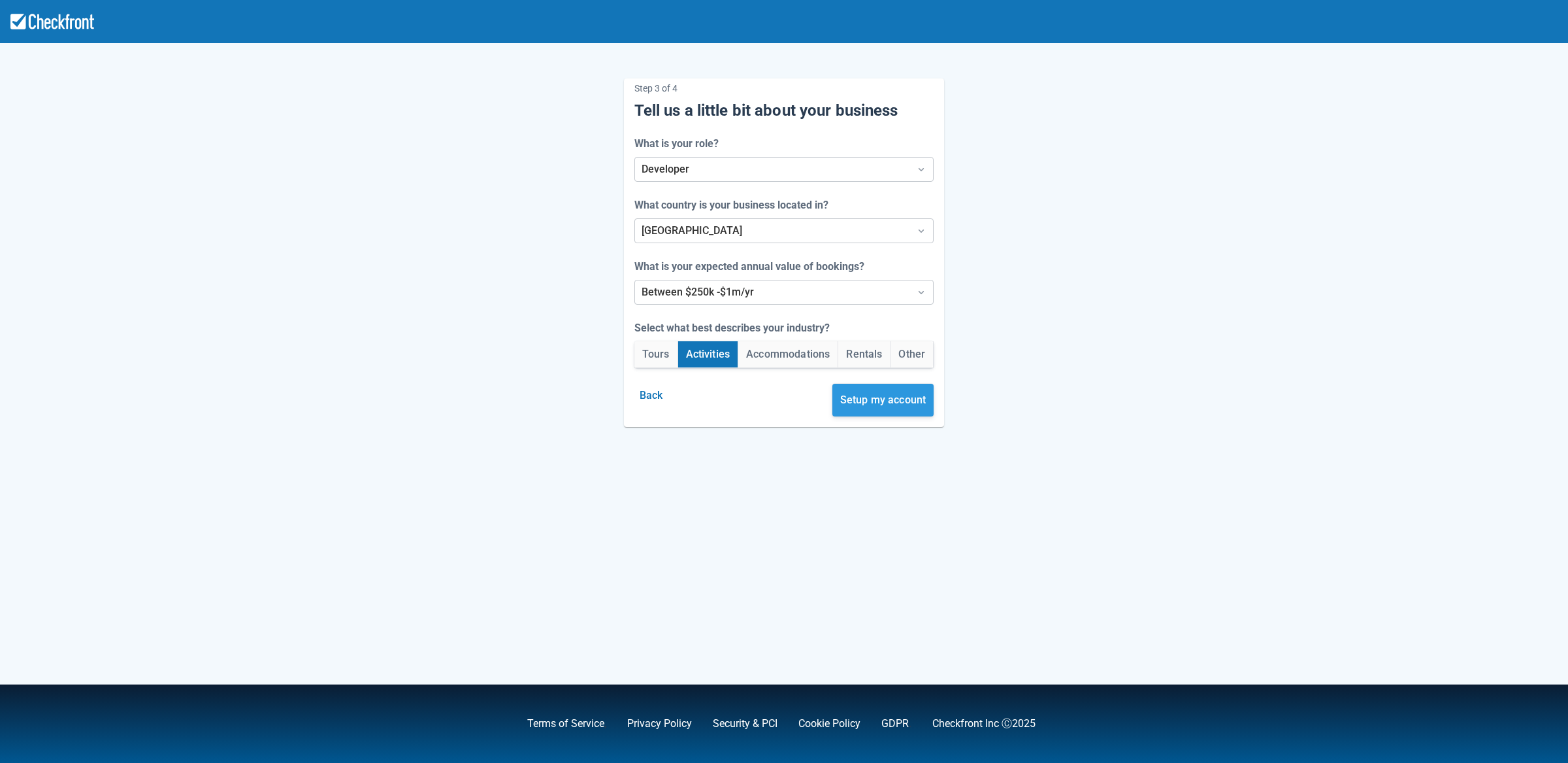
click at [904, 406] on button "Setup my account" at bounding box center [883, 400] width 102 height 33
